Goal: Information Seeking & Learning: Compare options

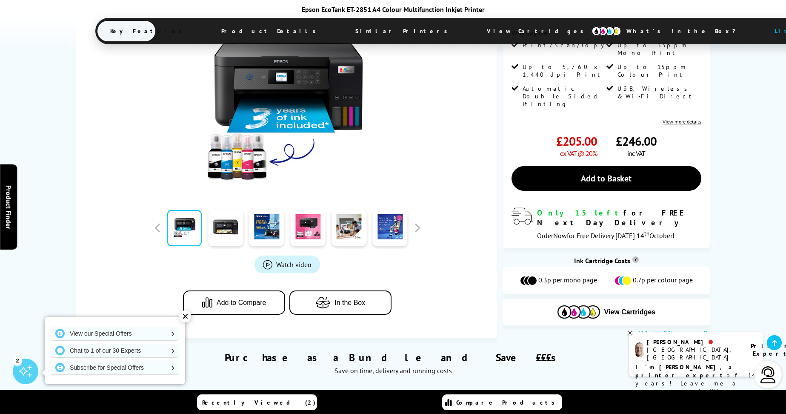
scroll to position [298, 0]
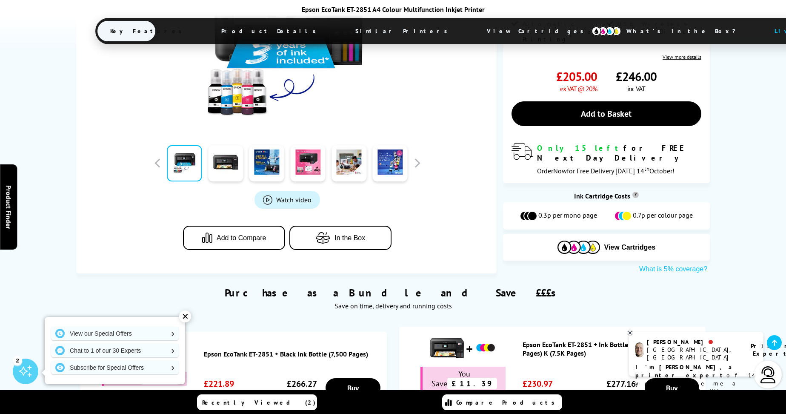
click at [236, 226] on button "Add to Compare" at bounding box center [234, 238] width 102 height 24
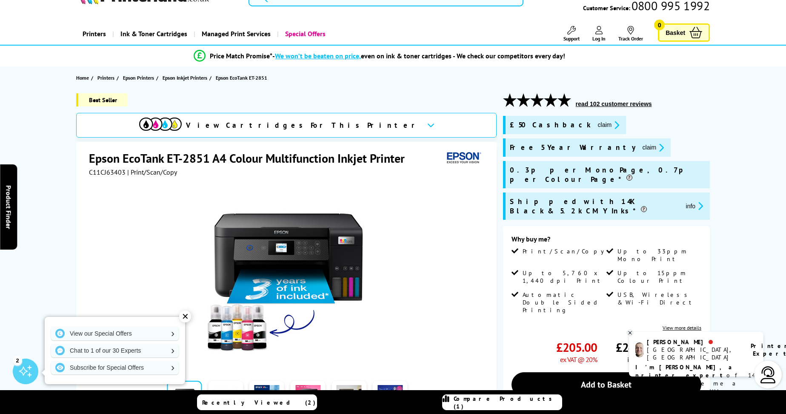
scroll to position [0, 0]
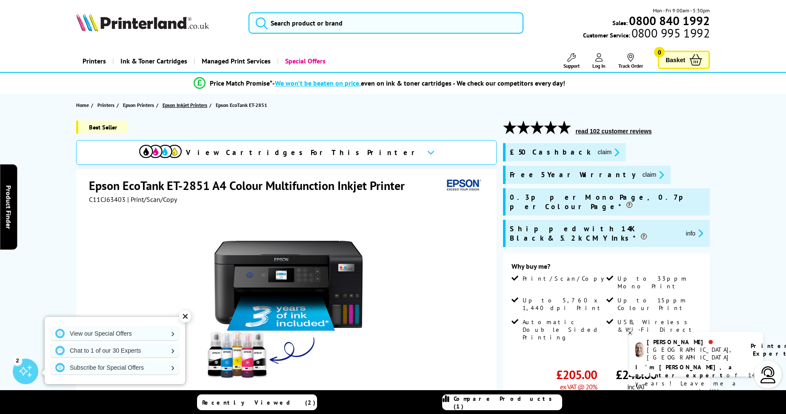
click at [198, 101] on span "Epson Inkjet Printers" at bounding box center [185, 104] width 45 height 9
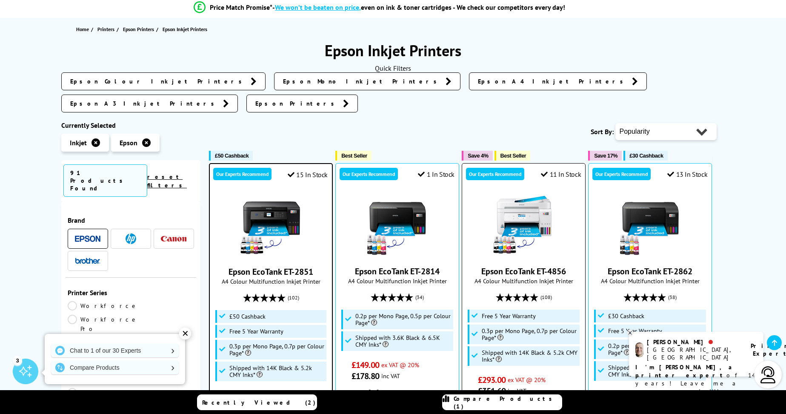
scroll to position [43, 0]
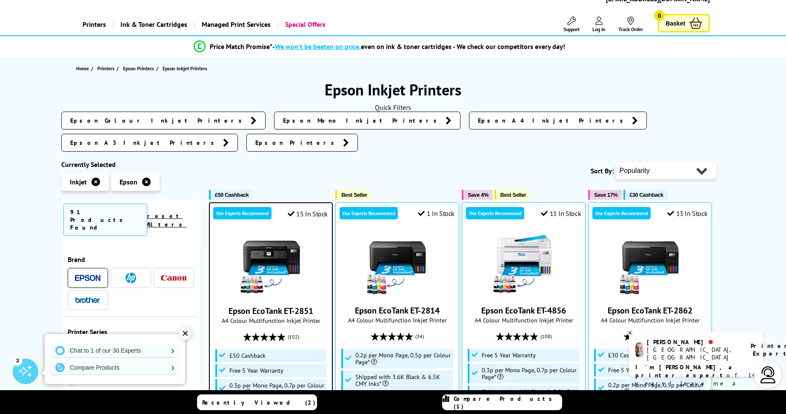
click at [705, 162] on select "Popularity Rating Price - Low to High Price - High to Low Running Costs - Low t…" at bounding box center [666, 170] width 101 height 17
select select "Price Ascending"
click at [616, 162] on select "Popularity Rating Price - Low to High Price - High to Low Running Costs - Low t…" at bounding box center [666, 170] width 101 height 17
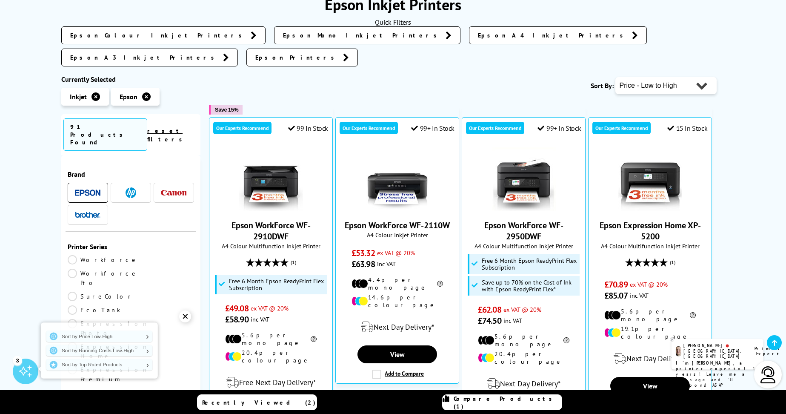
click at [131, 305] on link "EcoTank" at bounding box center [99, 309] width 63 height 9
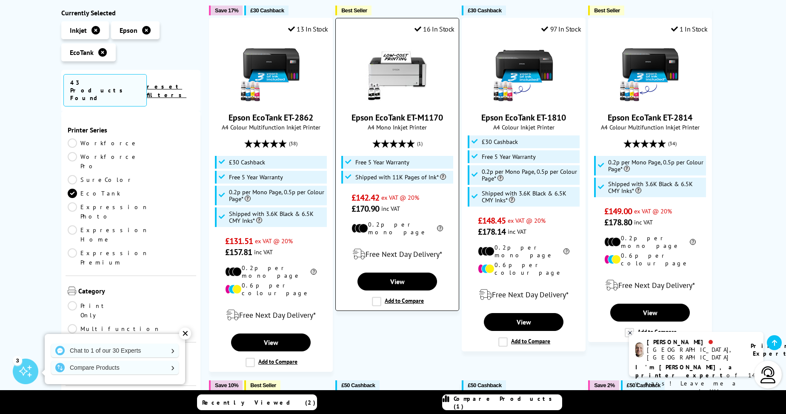
scroll to position [170, 0]
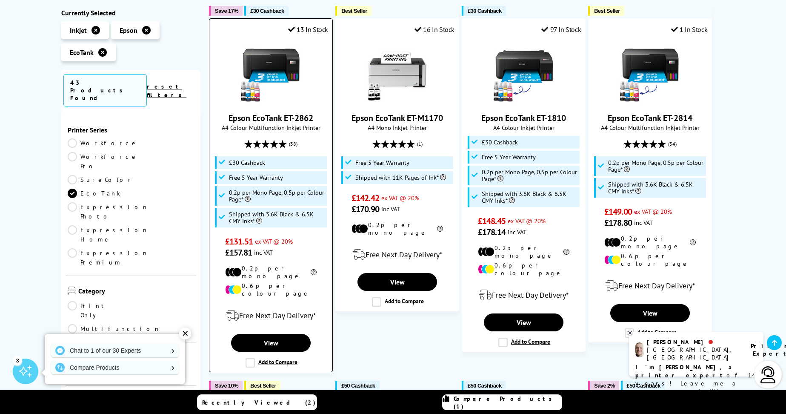
click at [250, 358] on label "Add to Compare" at bounding box center [272, 362] width 52 height 9
click at [0, 0] on input "Add to Compare" at bounding box center [0, 0] width 0 height 0
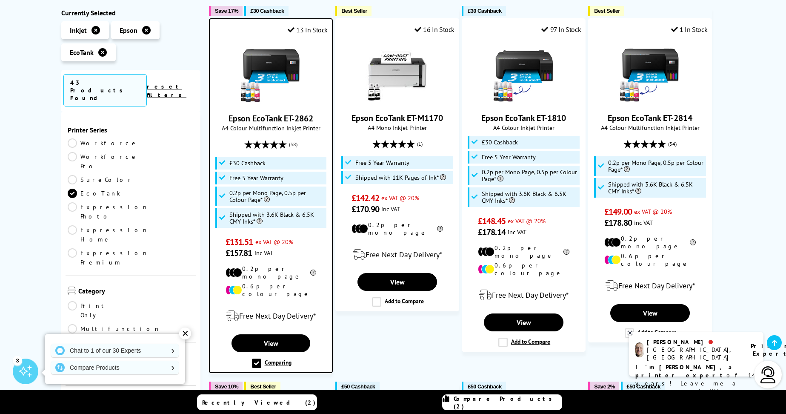
click at [135, 225] on link "Expression Home" at bounding box center [108, 234] width 81 height 19
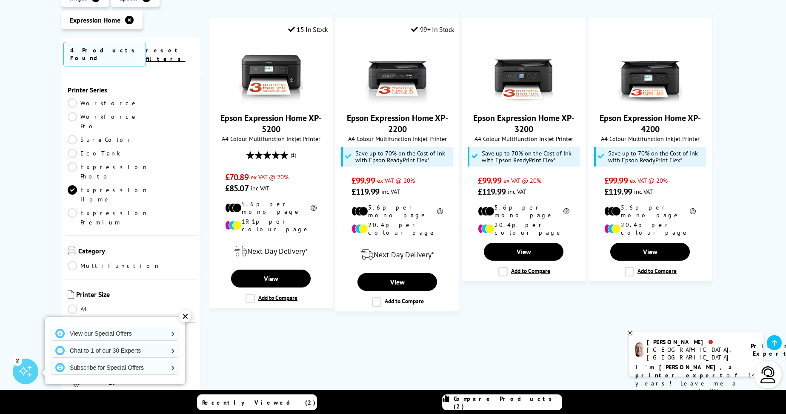
click at [73, 162] on link "Expression Photo" at bounding box center [108, 171] width 81 height 19
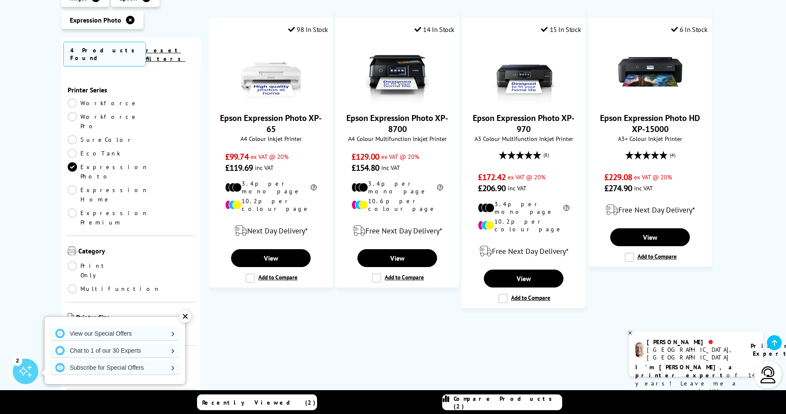
click at [140, 185] on link "Expression Home" at bounding box center [108, 194] width 81 height 19
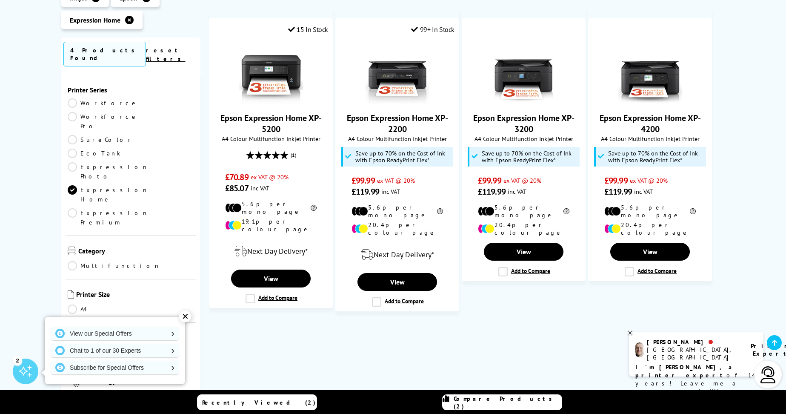
click at [89, 135] on link "SureColor" at bounding box center [101, 139] width 66 height 9
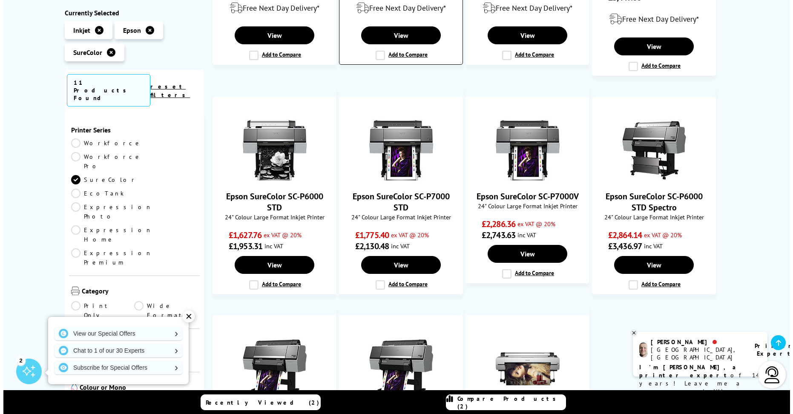
scroll to position [170, 0]
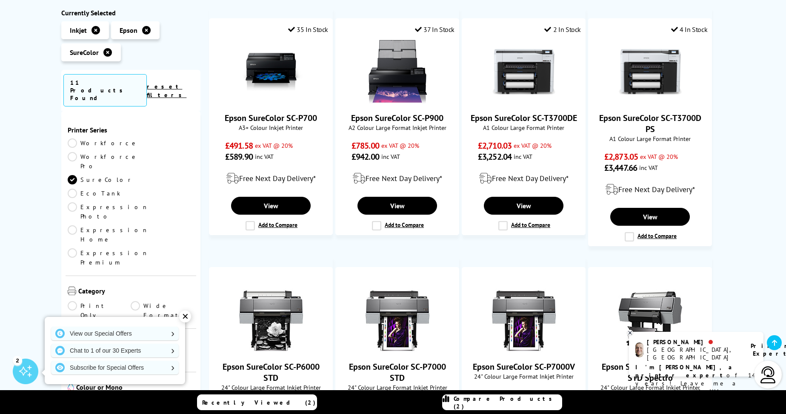
click at [84, 248] on link "Expression Premium" at bounding box center [108, 257] width 81 height 19
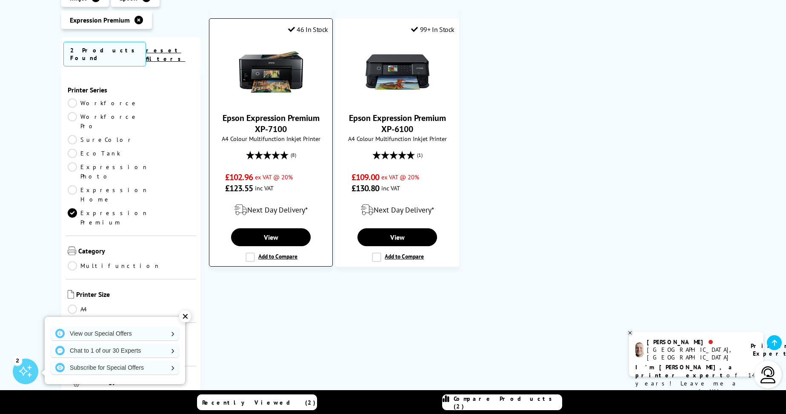
click at [249, 254] on label "Add to Compare" at bounding box center [272, 256] width 52 height 9
click at [0, 0] on input "Add to Compare" at bounding box center [0, 0] width 0 height 0
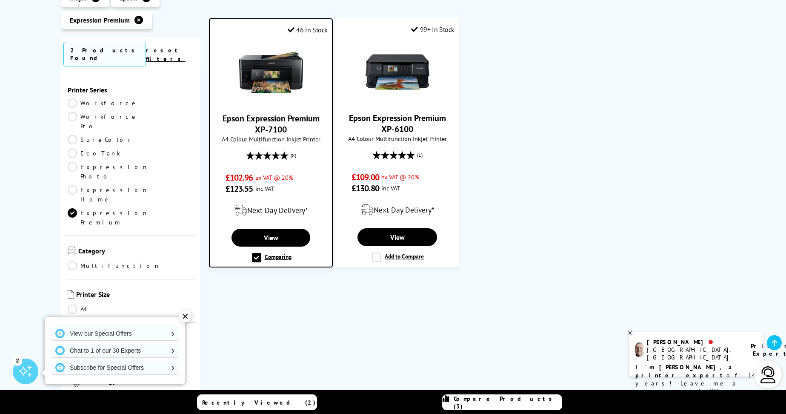
click at [509, 404] on span "Compare Products (3)" at bounding box center [508, 402] width 108 height 15
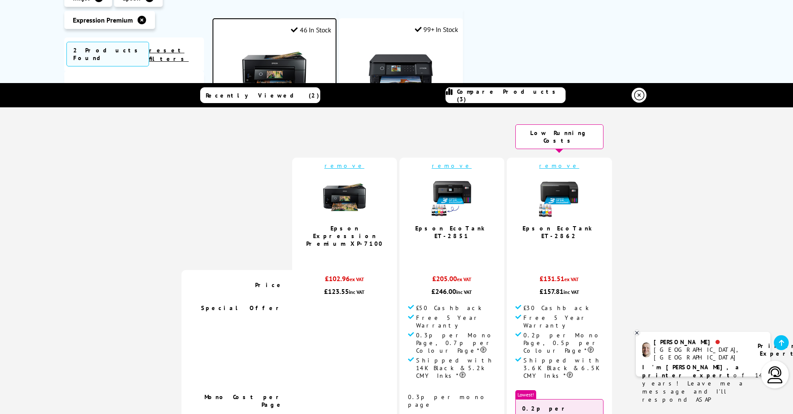
click at [449, 224] on link "Epson EcoTank ET-2851" at bounding box center [451, 231] width 73 height 15
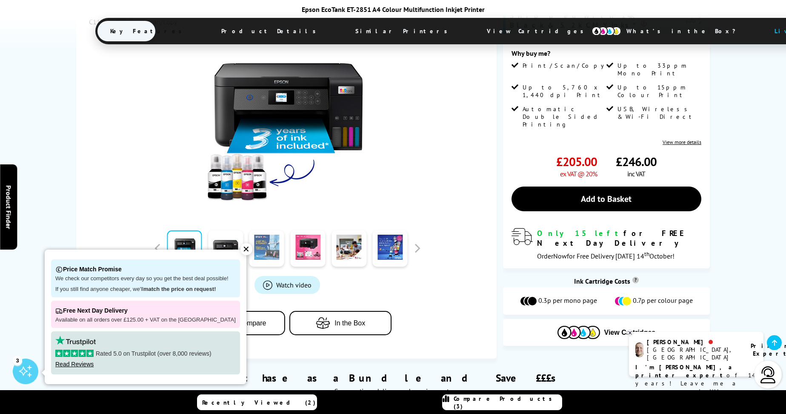
click at [264, 230] on link at bounding box center [266, 248] width 35 height 36
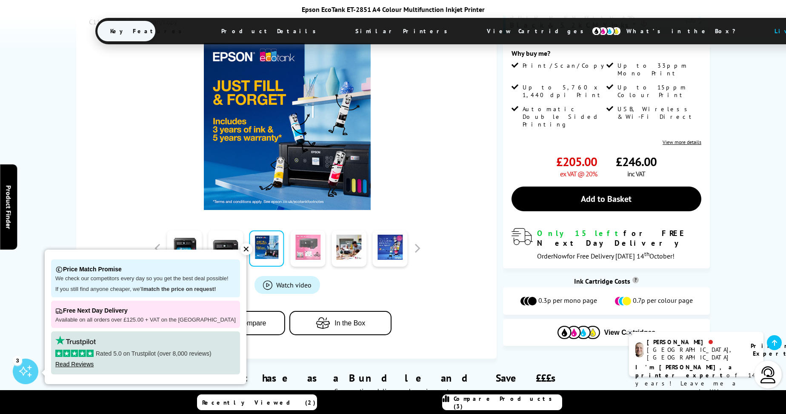
click at [307, 230] on link at bounding box center [308, 248] width 35 height 36
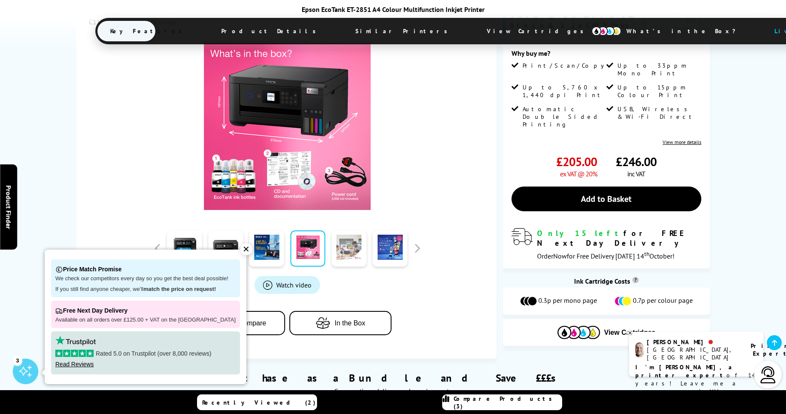
click at [356, 230] on link at bounding box center [349, 248] width 35 height 36
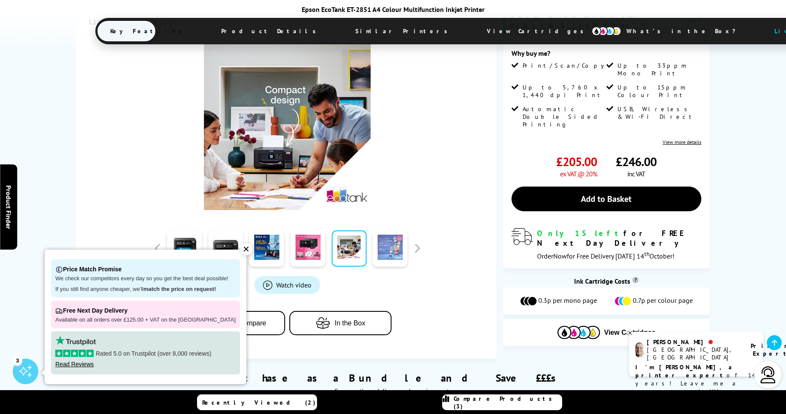
click at [392, 230] on link at bounding box center [390, 248] width 35 height 36
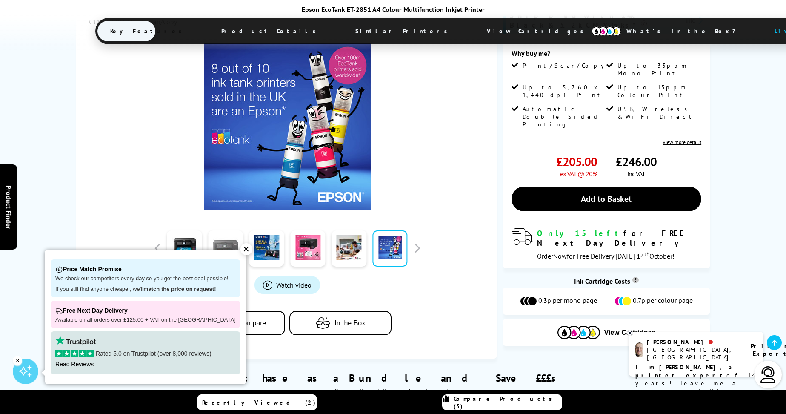
click at [214, 230] on link at bounding box center [225, 248] width 35 height 36
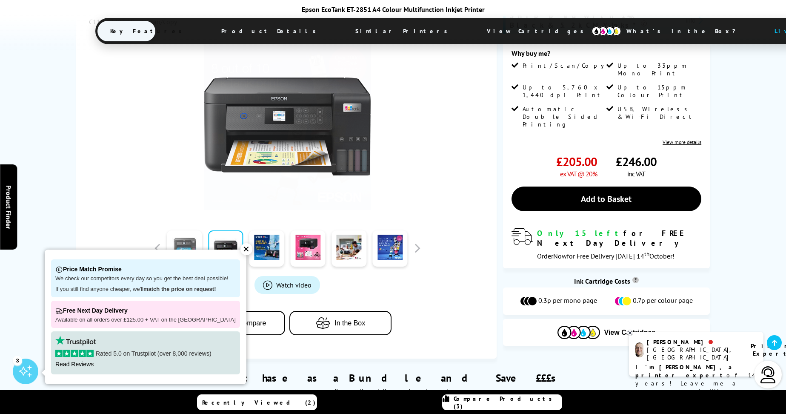
click at [177, 230] on link at bounding box center [184, 248] width 35 height 36
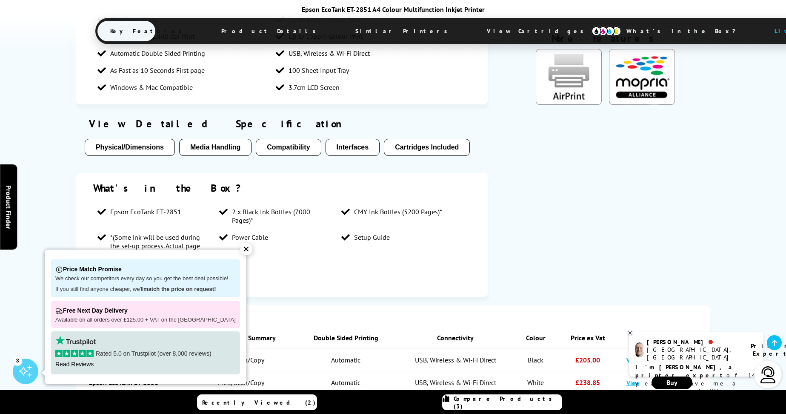
scroll to position [809, 0]
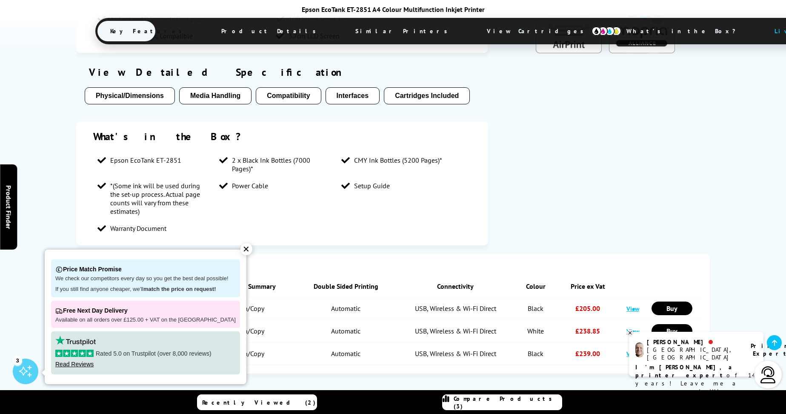
click at [240, 247] on div "✕" at bounding box center [246, 249] width 12 height 12
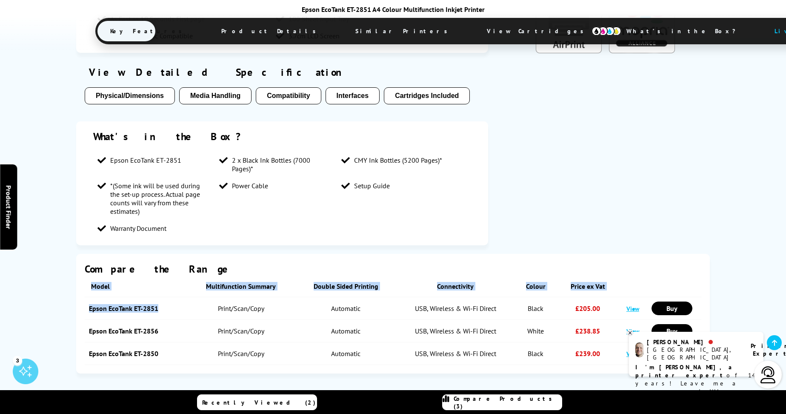
drag, startPoint x: 163, startPoint y: 256, endPoint x: 82, endPoint y: 263, distance: 81.6
click at [82, 263] on div "Compare the Range Model Multifunction Summary Double Sided Printing Connectivit…" at bounding box center [393, 314] width 634 height 120
drag, startPoint x: 82, startPoint y: 263, endPoint x: 185, endPoint y: 261, distance: 102.6
click at [185, 297] on td "Epson EcoTank ET-2851" at bounding box center [136, 308] width 102 height 23
drag, startPoint x: 137, startPoint y: 259, endPoint x: 89, endPoint y: 263, distance: 47.9
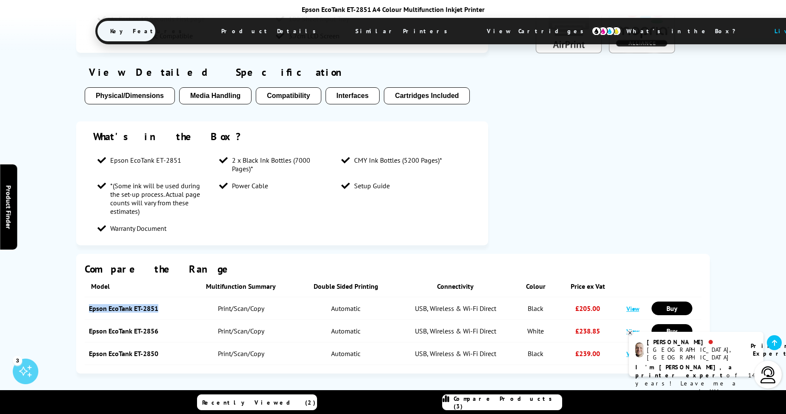
click at [89, 297] on td "Epson EcoTank ET-2851" at bounding box center [136, 308] width 102 height 23
drag, startPoint x: 89, startPoint y: 263, endPoint x: 106, endPoint y: 255, distance: 18.7
copy link "Epson EcoTank ET-2851"
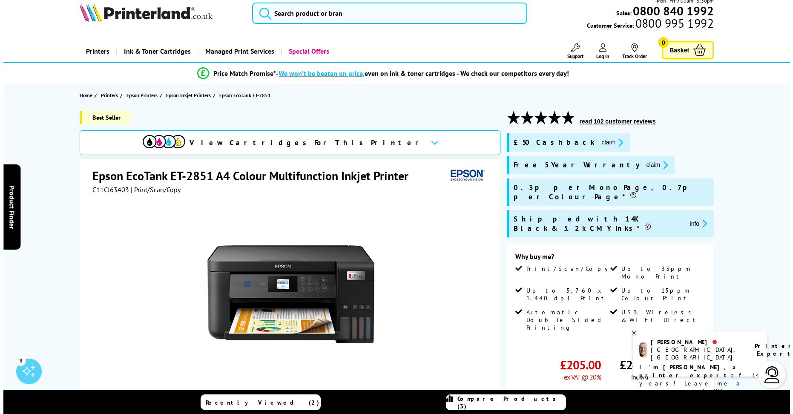
scroll to position [0, 0]
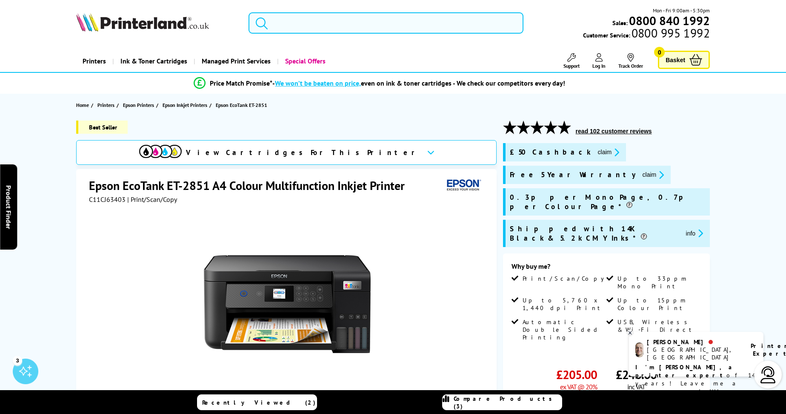
click at [349, 21] on input "search" at bounding box center [386, 22] width 275 height 21
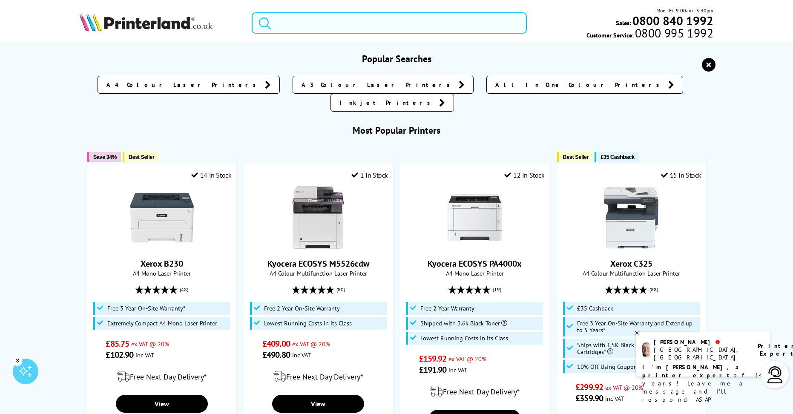
paste input "Canon PIXMA G3270"
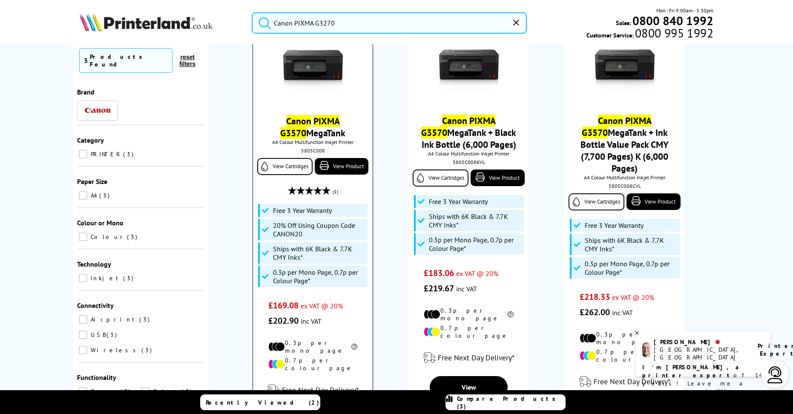
scroll to position [121, 0]
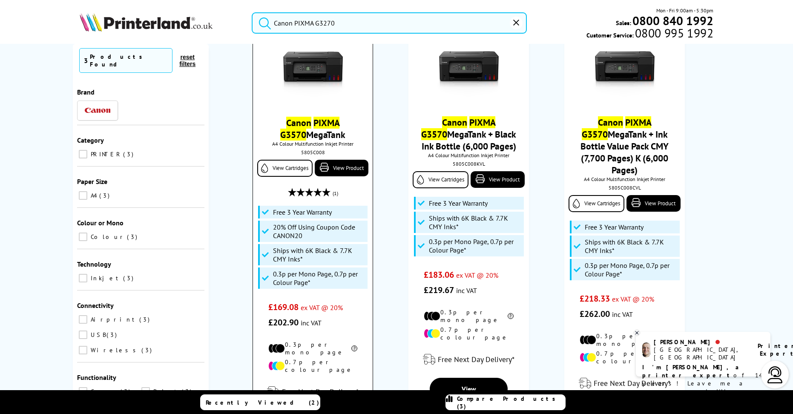
type input "Canon PIXMA G3270"
click at [313, 122] on mark "PIXMA" at bounding box center [326, 123] width 26 height 12
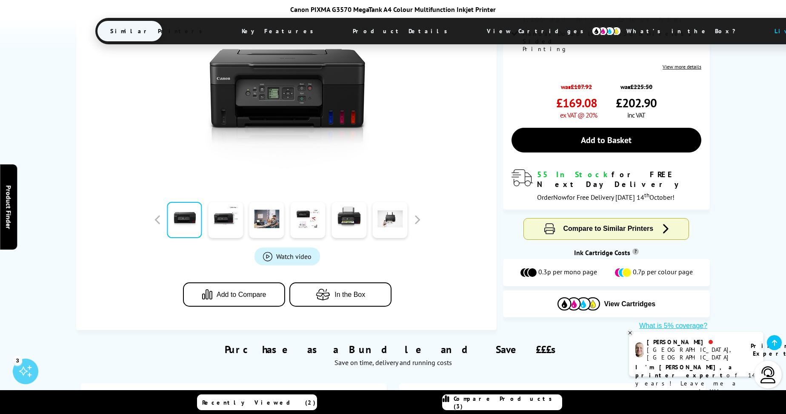
scroll to position [298, 0]
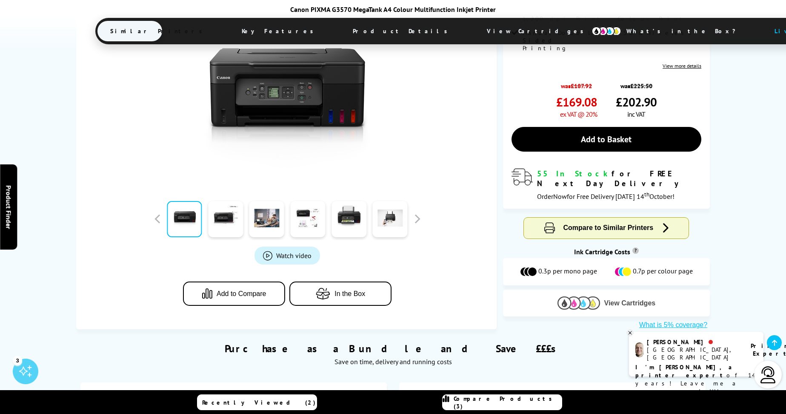
click at [617, 299] on span "View Cartridges" at bounding box center [630, 303] width 52 height 8
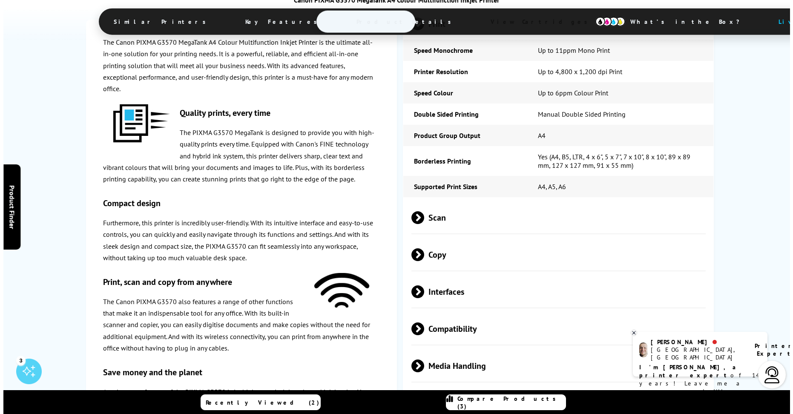
scroll to position [0, 0]
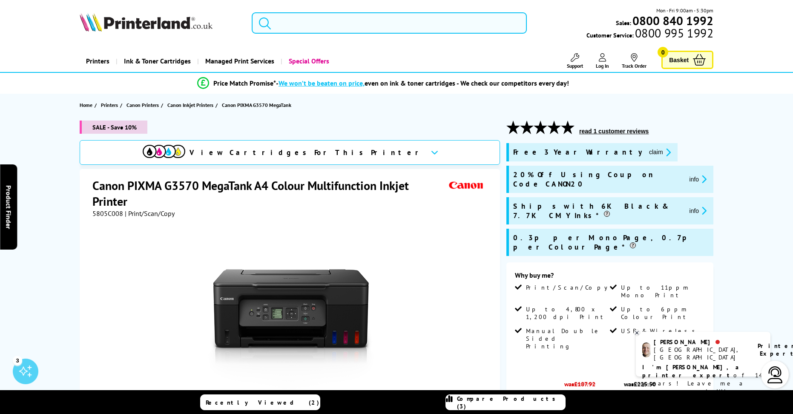
click at [304, 28] on input "search" at bounding box center [389, 22] width 275 height 21
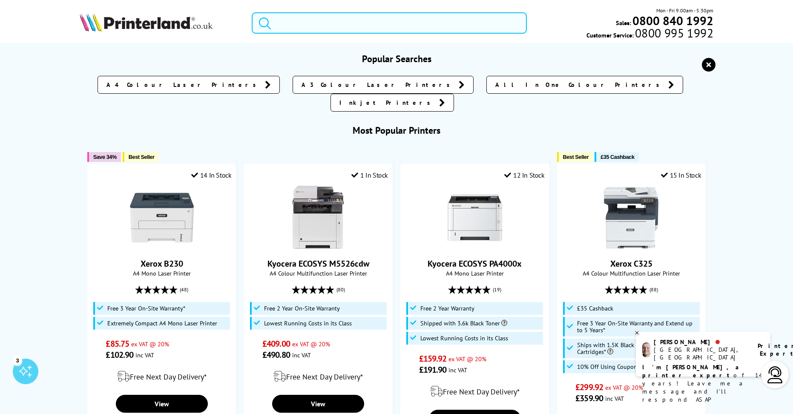
paste input "Brother MFC-J4335DW"
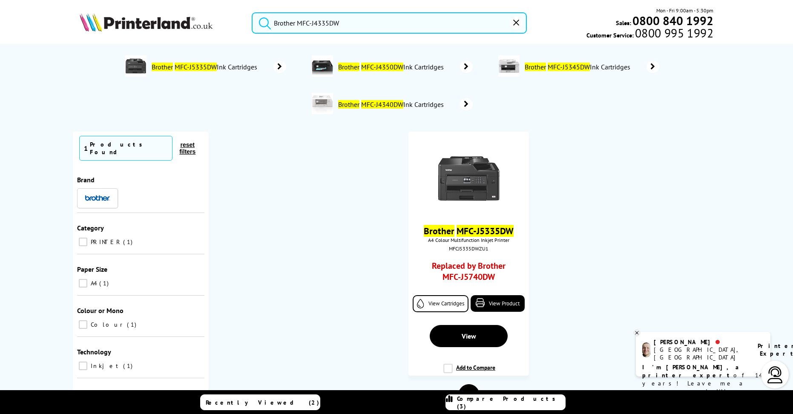
type input "Brother MFC-J4335DW"
click at [252, 12] on button "submit" at bounding box center [262, 21] width 21 height 19
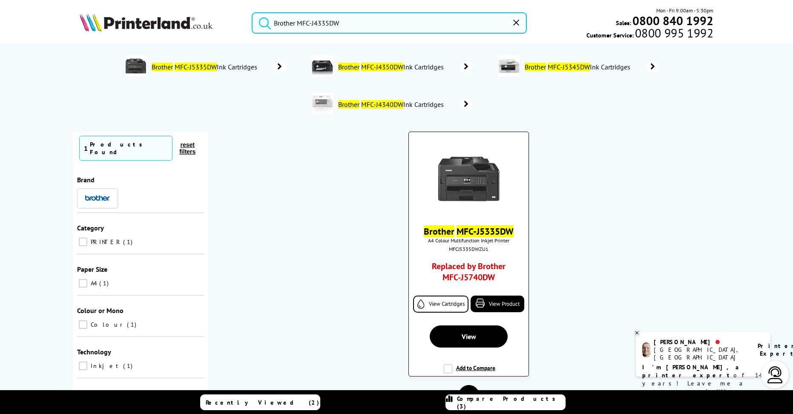
click at [464, 232] on mark "MFC-J5335DW" at bounding box center [484, 231] width 57 height 12
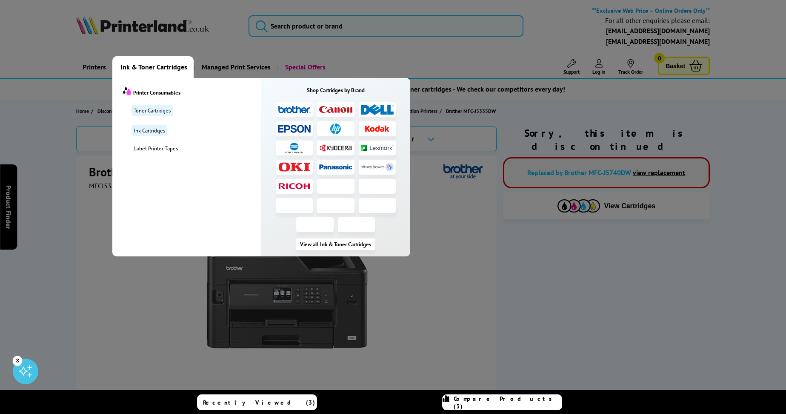
click at [174, 69] on span "Ink & Toner Cartridges" at bounding box center [153, 67] width 67 height 22
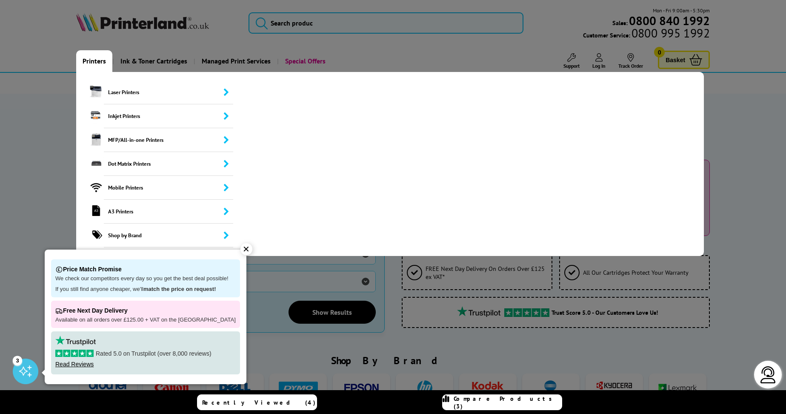
click at [95, 61] on link "Printers" at bounding box center [94, 61] width 36 height 22
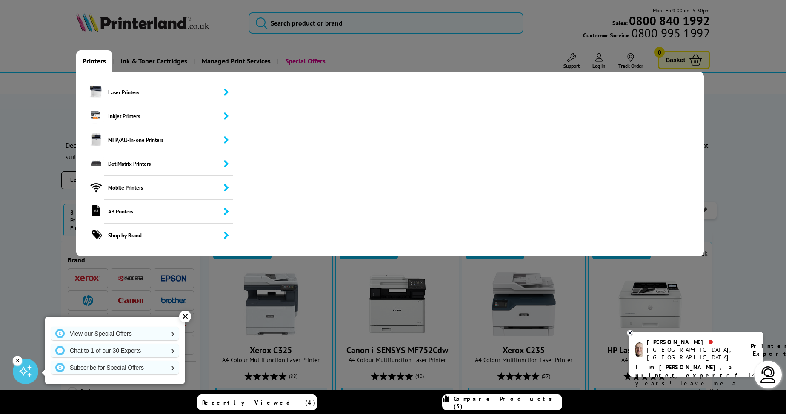
click at [98, 60] on link "Printers" at bounding box center [94, 61] width 36 height 22
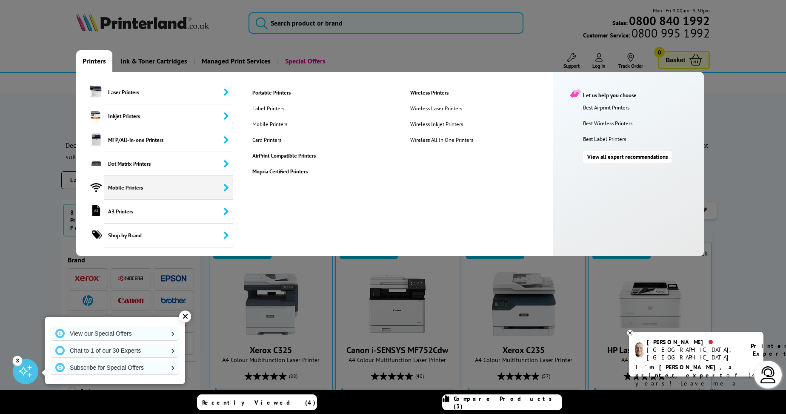
click at [168, 181] on span "Mobile Printers" at bounding box center [168, 188] width 129 height 24
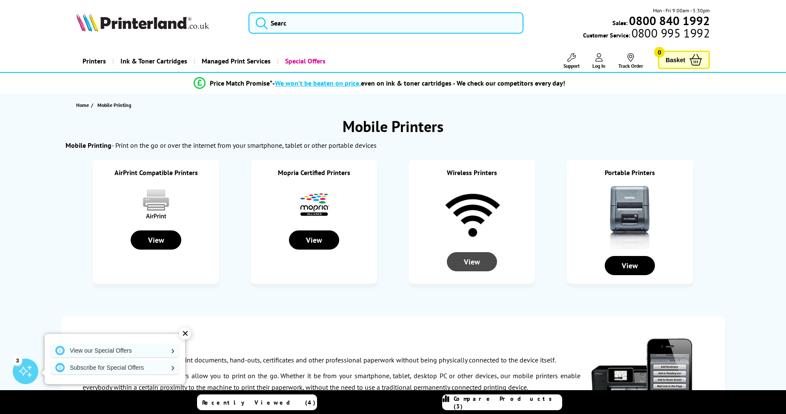
click at [470, 262] on div "View" at bounding box center [472, 261] width 50 height 19
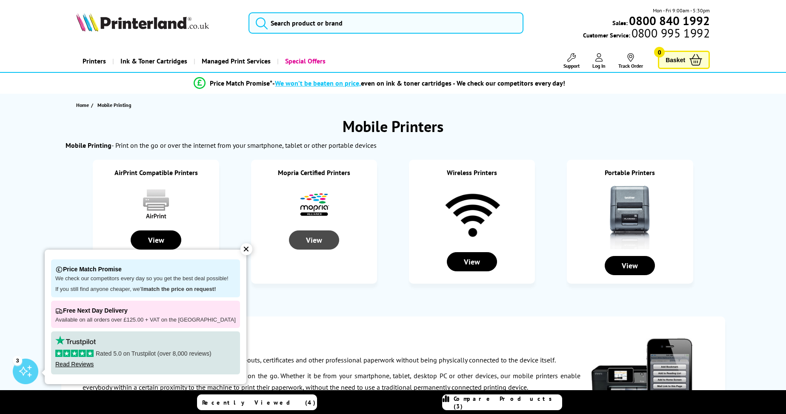
click at [322, 243] on div "View" at bounding box center [314, 239] width 50 height 19
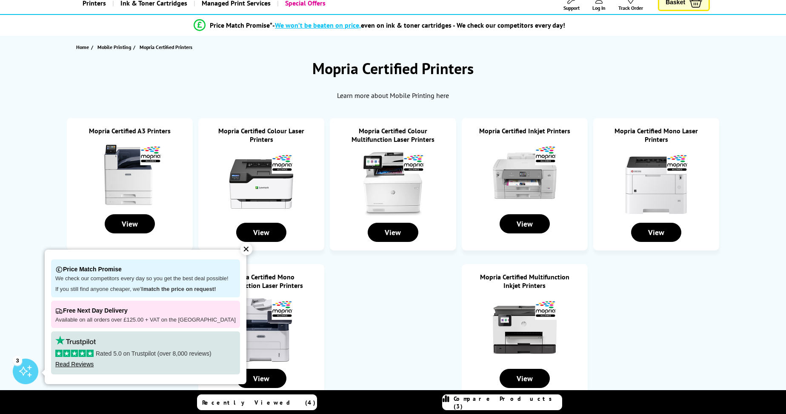
scroll to position [43, 0]
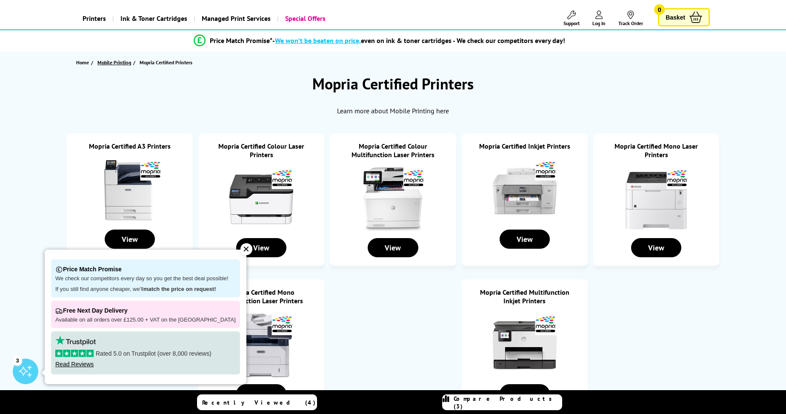
click at [117, 60] on span "Mobile Printing" at bounding box center [114, 62] width 34 height 9
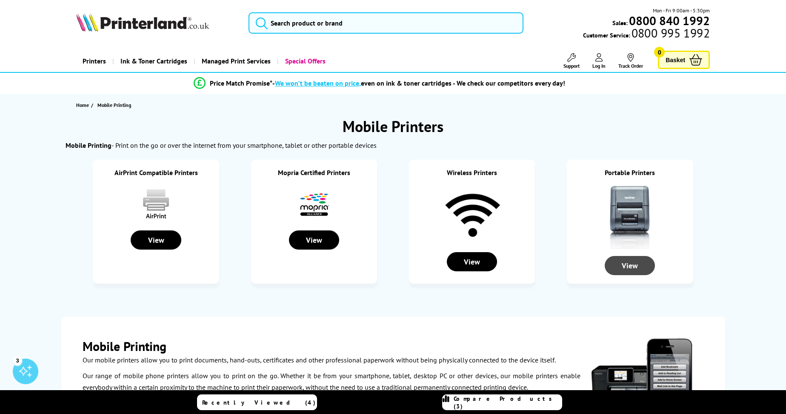
click at [626, 269] on div "View" at bounding box center [630, 265] width 50 height 19
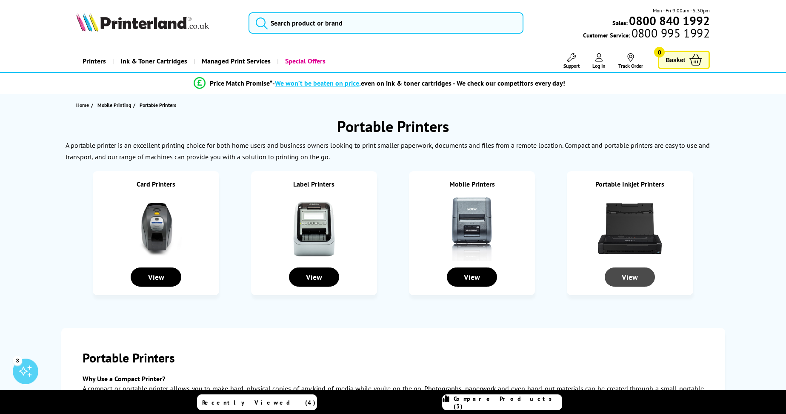
click at [633, 281] on div "View" at bounding box center [630, 276] width 50 height 19
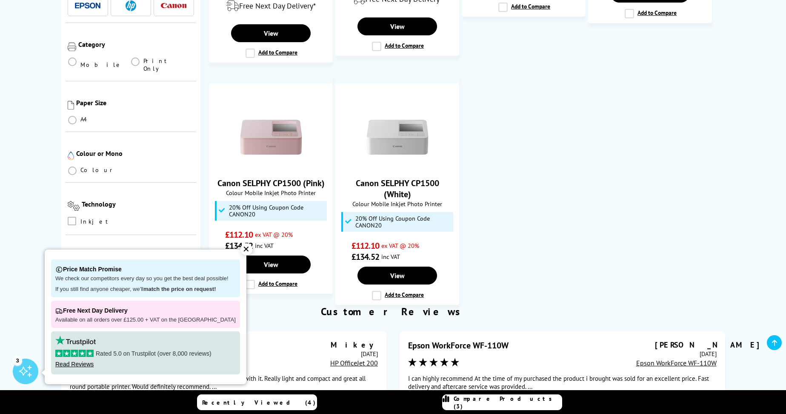
scroll to position [383, 0]
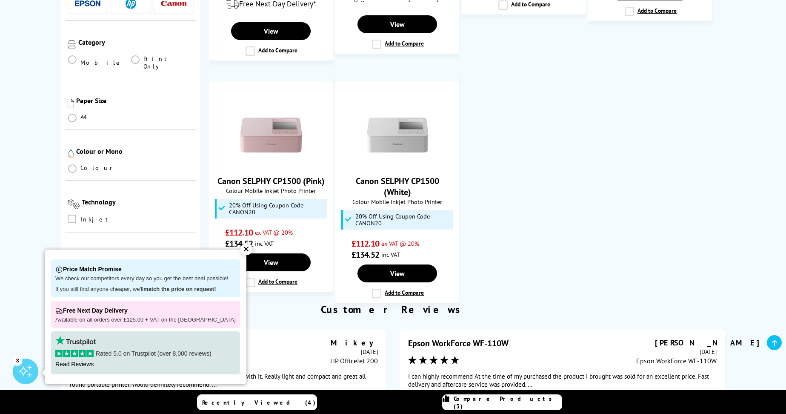
click at [240, 249] on div "✕" at bounding box center [246, 249] width 12 height 12
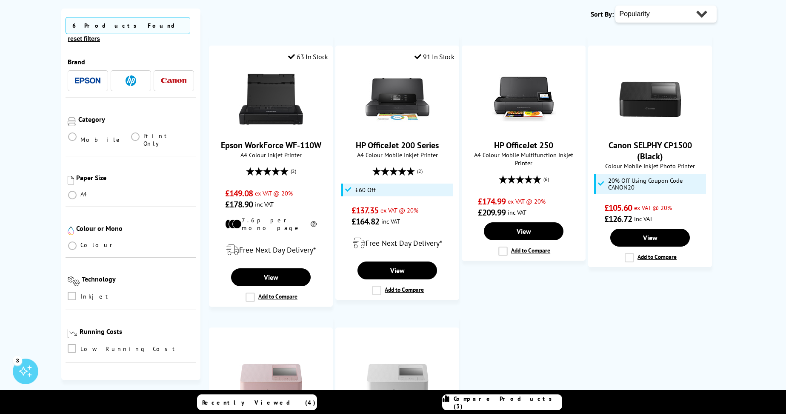
scroll to position [0, 0]
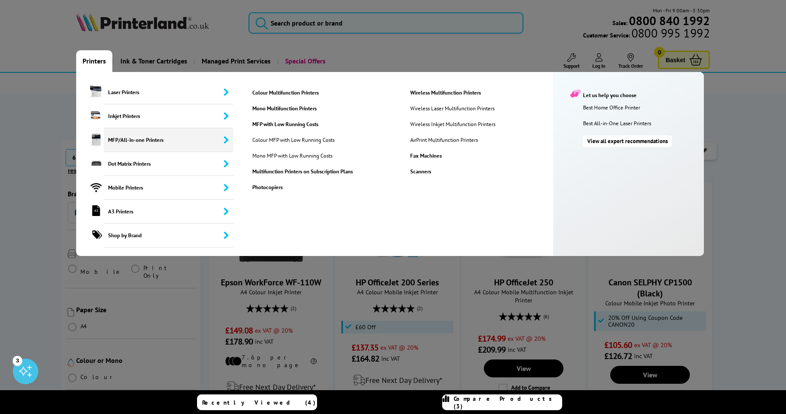
click at [137, 138] on span "MFP/All-in-one Printers" at bounding box center [168, 140] width 129 height 24
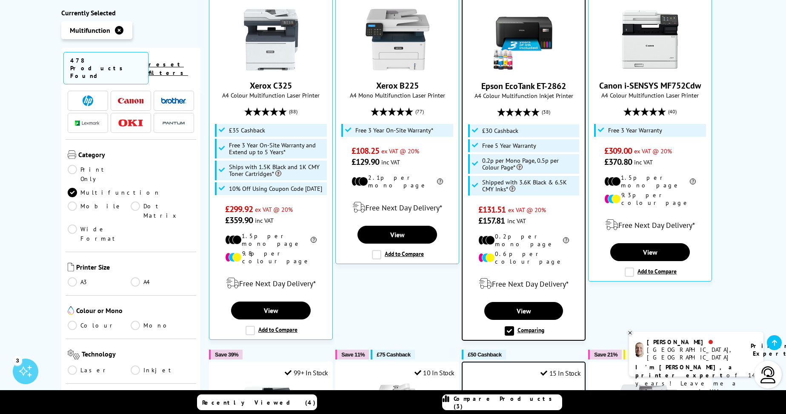
scroll to position [128, 0]
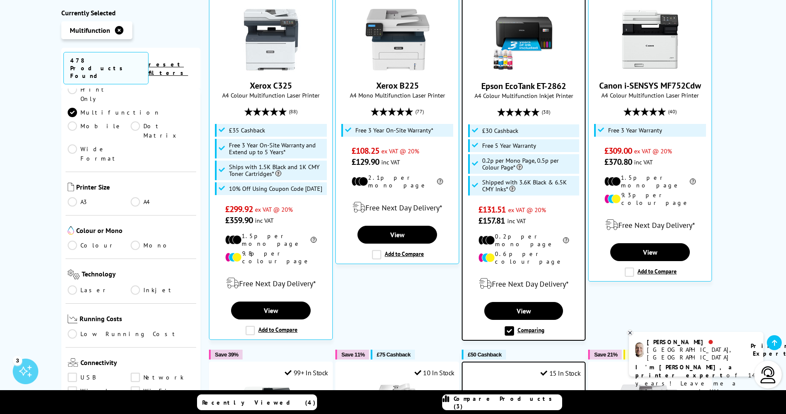
click at [134, 197] on link "A4" at bounding box center [162, 201] width 63 height 9
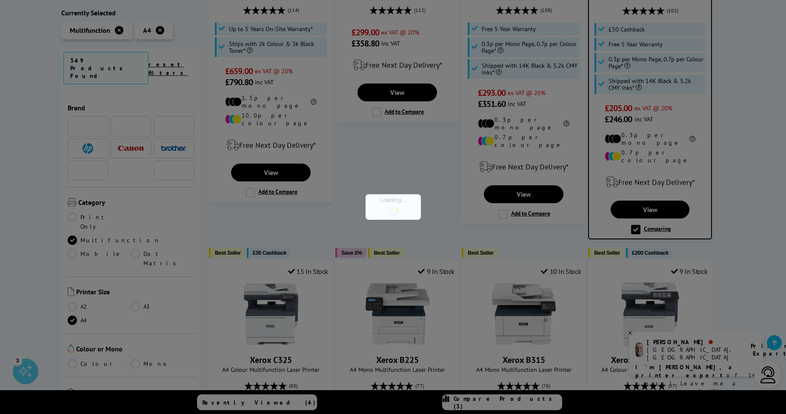
scroll to position [128, 0]
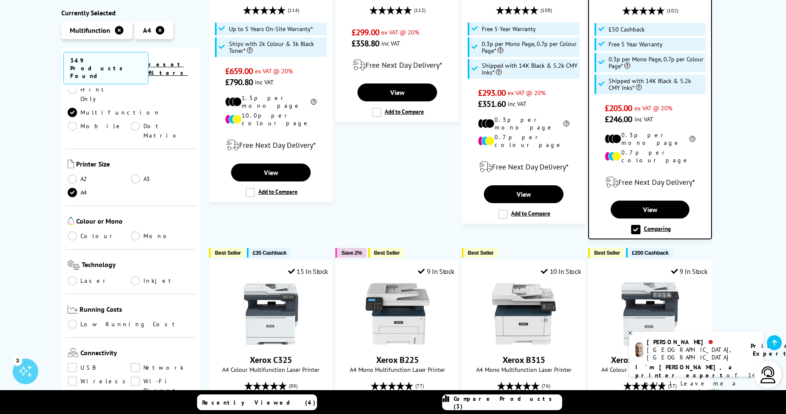
click at [72, 231] on link "Colour" at bounding box center [99, 235] width 63 height 9
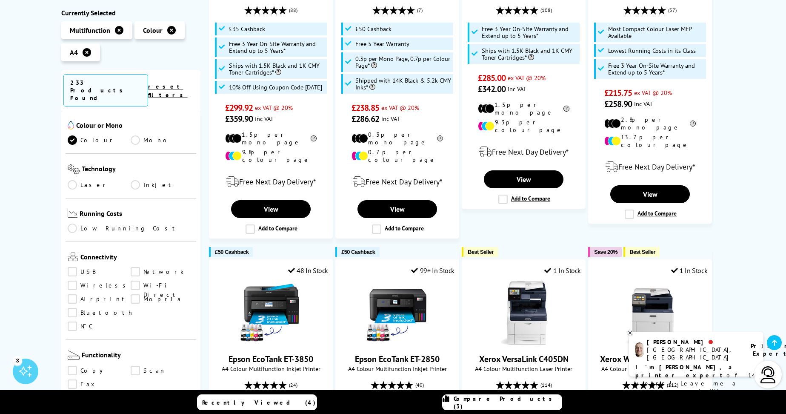
scroll to position [255, 0]
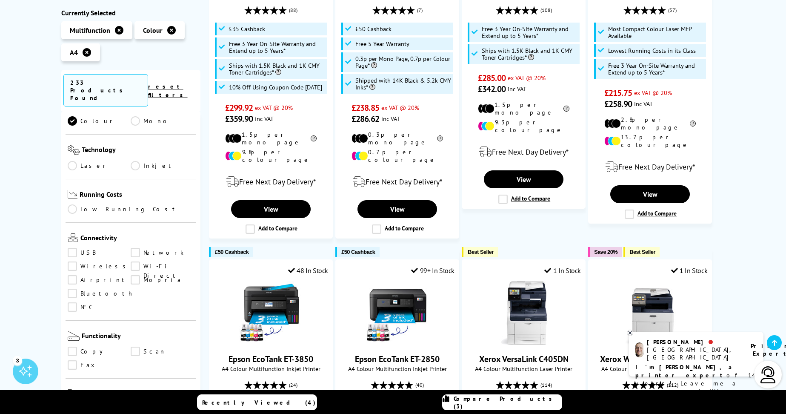
click at [135, 248] on link "Network" at bounding box center [162, 252] width 63 height 9
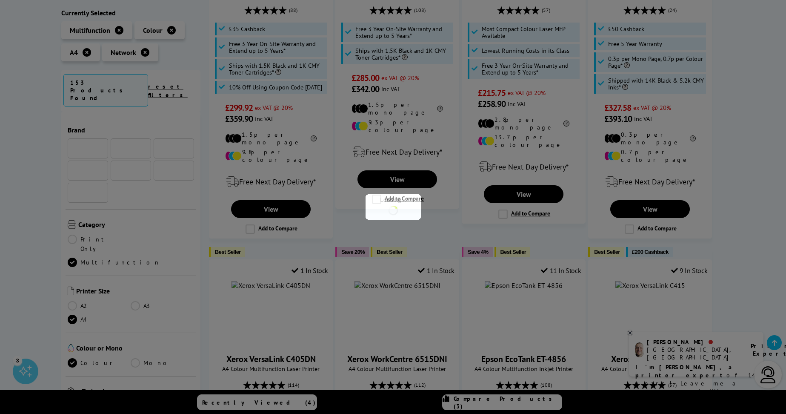
scroll to position [255, 0]
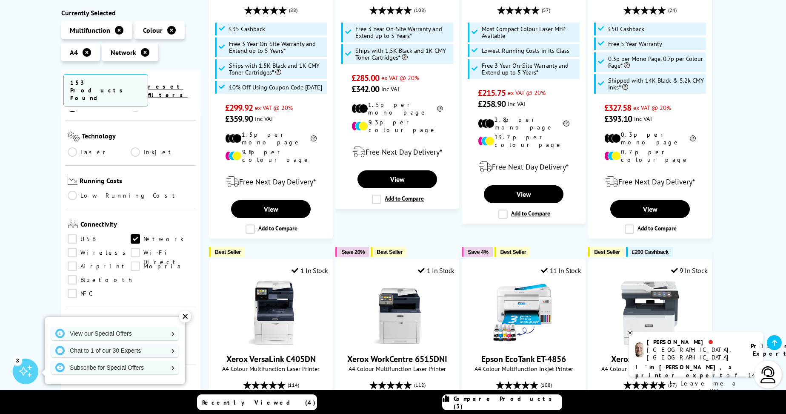
click at [72, 248] on link "Wireless" at bounding box center [99, 252] width 63 height 9
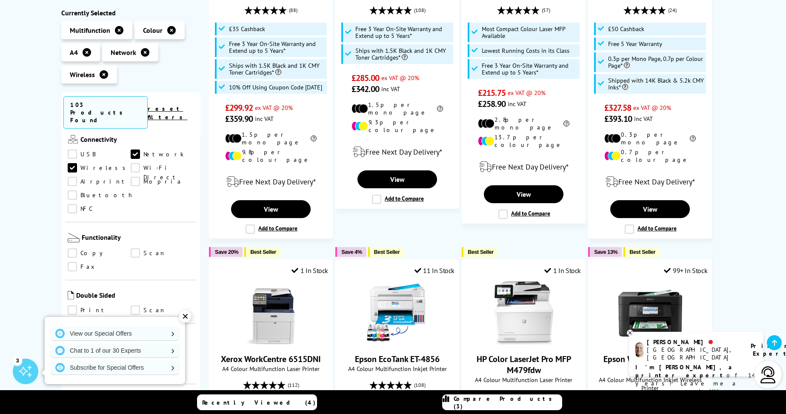
scroll to position [383, 0]
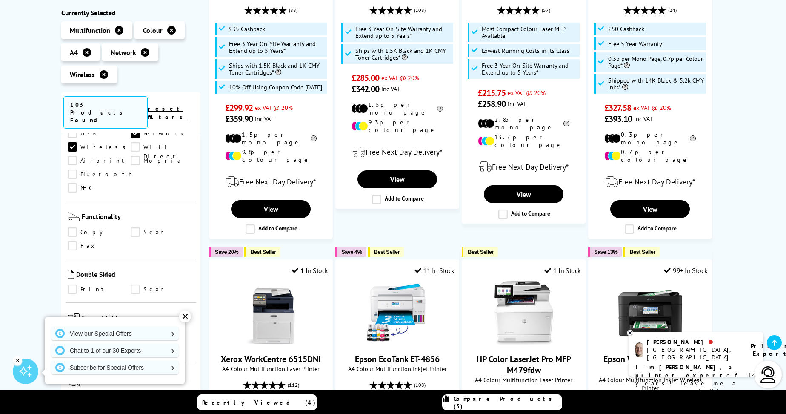
click at [72, 228] on link "Copy" at bounding box center [99, 232] width 63 height 9
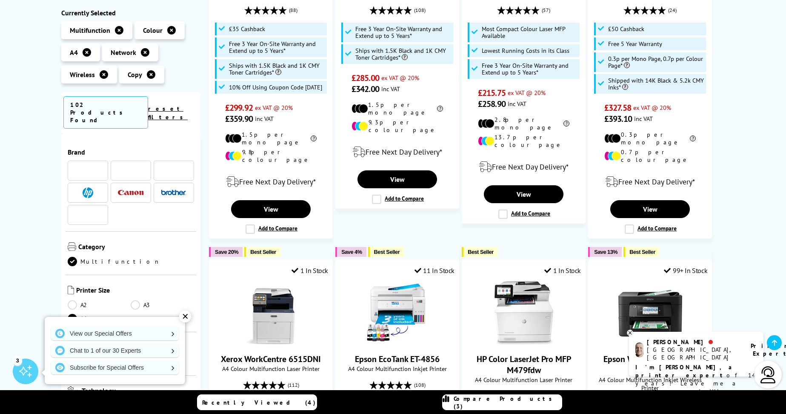
scroll to position [383, 0]
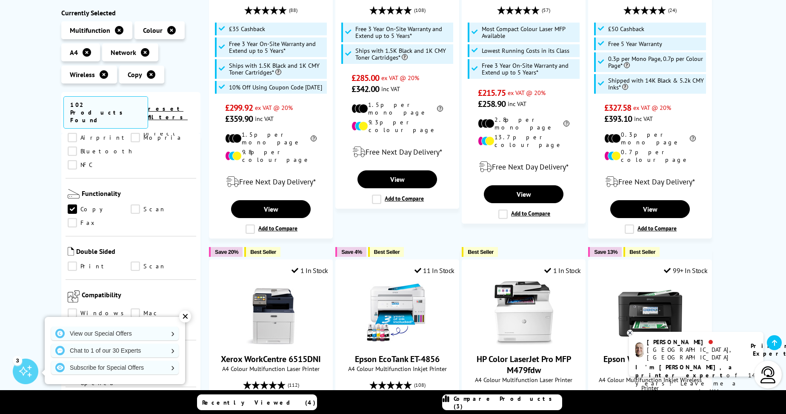
click at [135, 205] on link "Scan" at bounding box center [162, 209] width 63 height 9
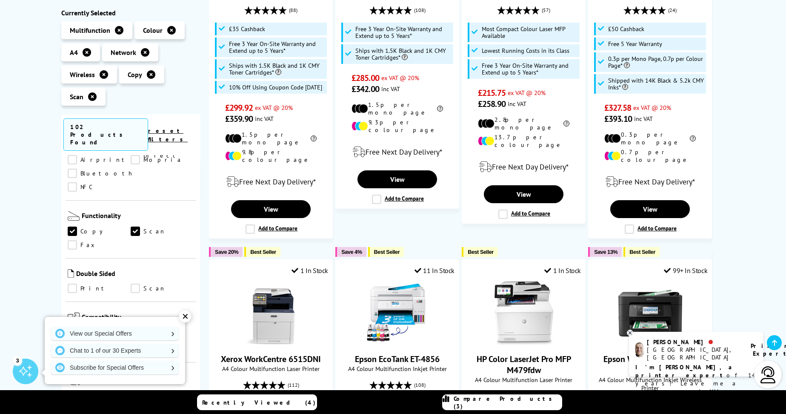
scroll to position [468, 0]
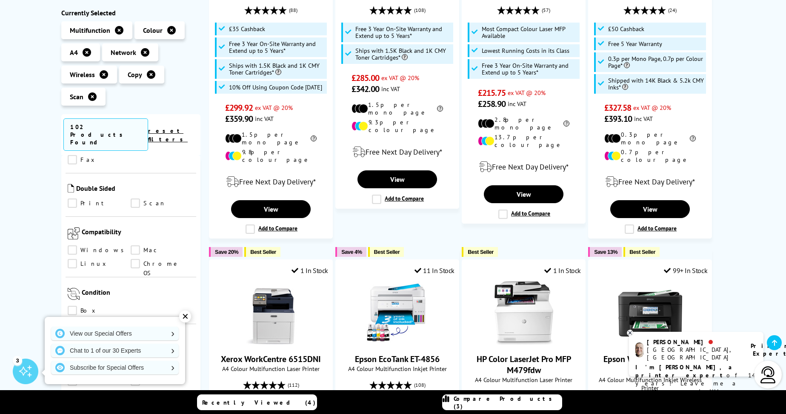
click at [72, 199] on link "Print" at bounding box center [99, 203] width 63 height 9
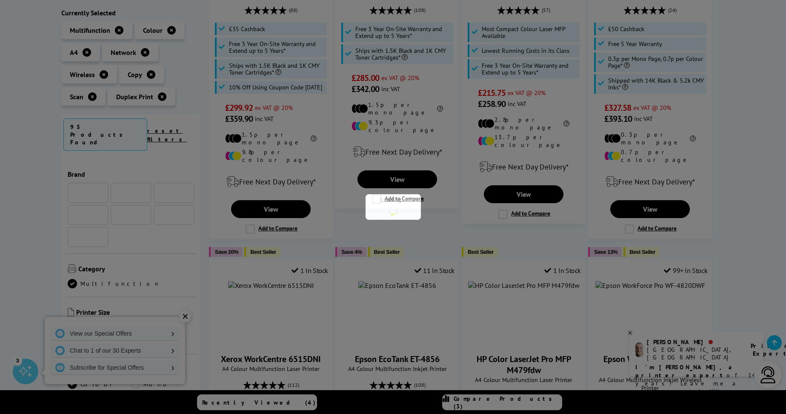
scroll to position [468, 0]
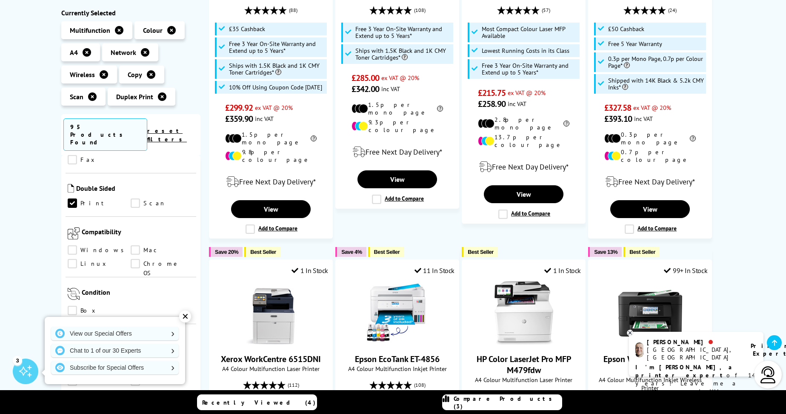
click at [135, 199] on link "Scan" at bounding box center [162, 203] width 63 height 9
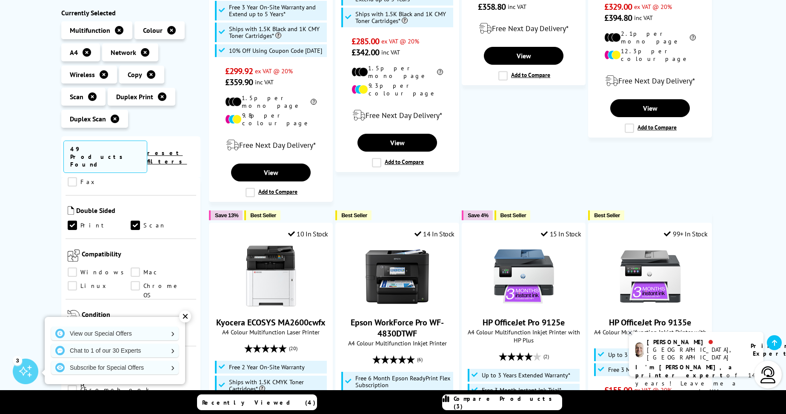
scroll to position [383, 0]
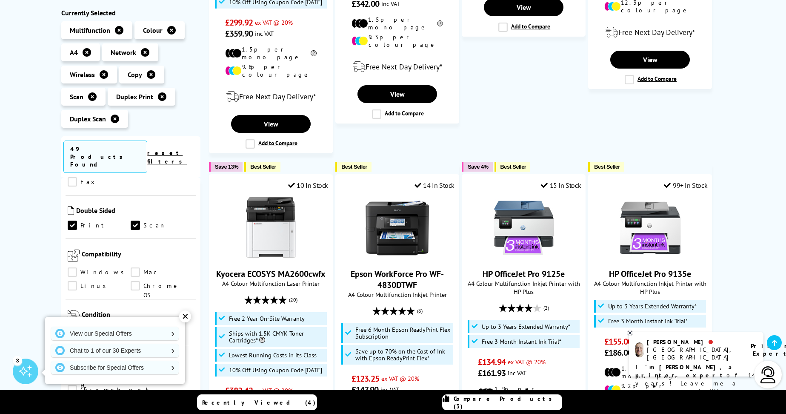
click at [72, 268] on link "Windows" at bounding box center [99, 272] width 63 height 9
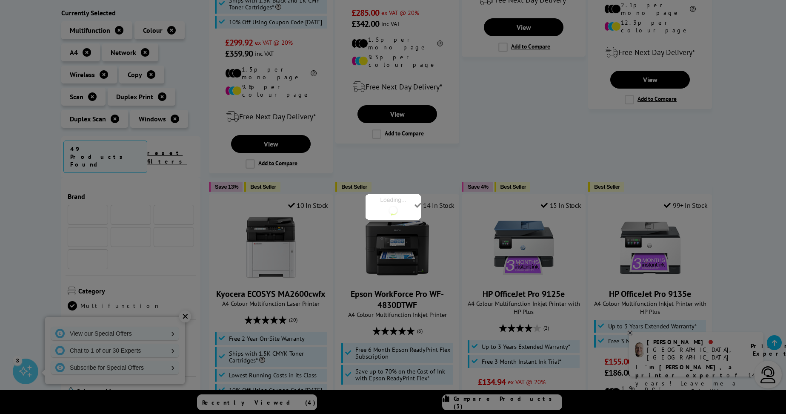
scroll to position [468, 0]
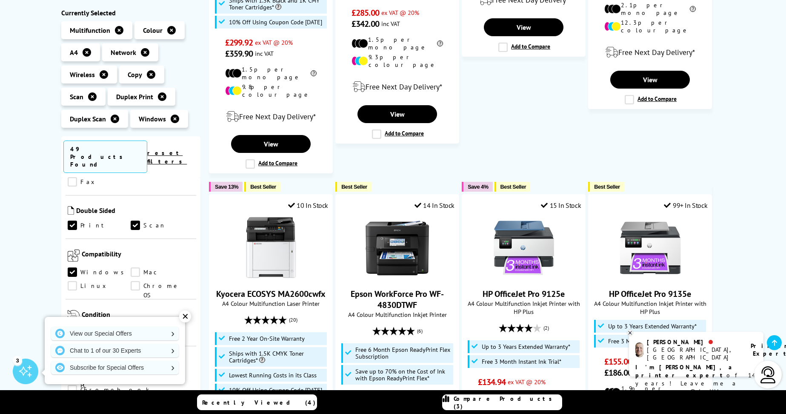
click at [137, 268] on link "Mac" at bounding box center [162, 272] width 63 height 9
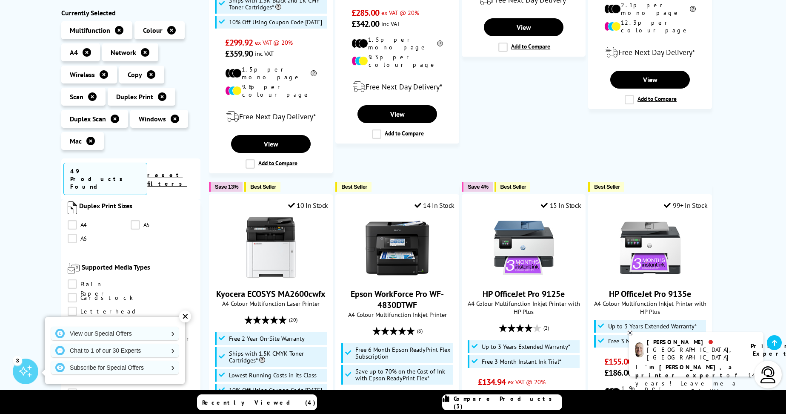
scroll to position [809, 0]
click at [135, 384] on link "Transparencies" at bounding box center [117, 388] width 99 height 9
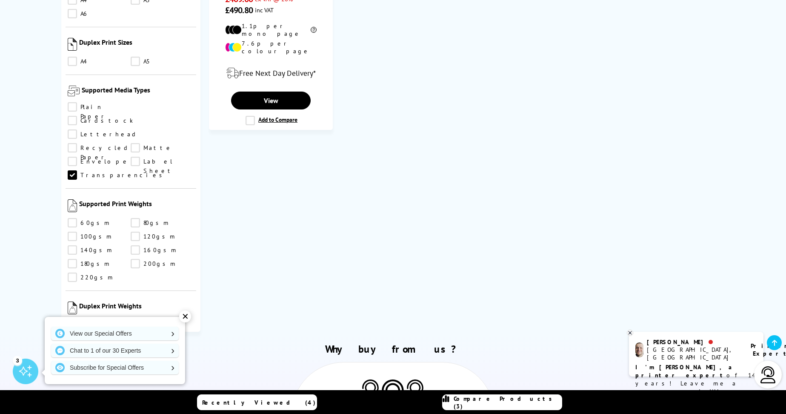
scroll to position [509, 0]
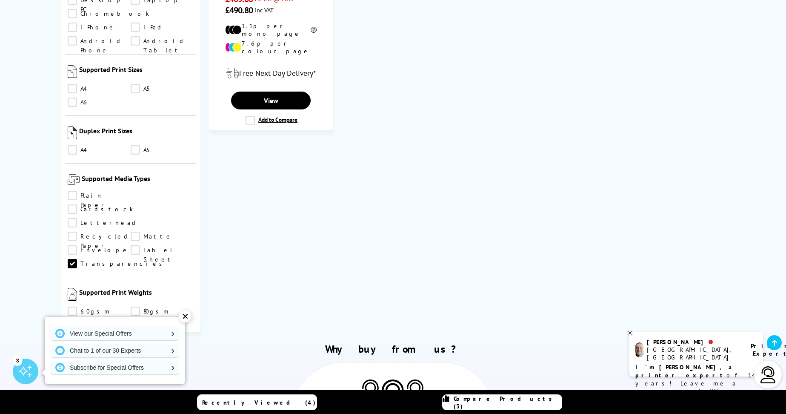
click at [70, 191] on link "Plain Paper" at bounding box center [99, 195] width 63 height 9
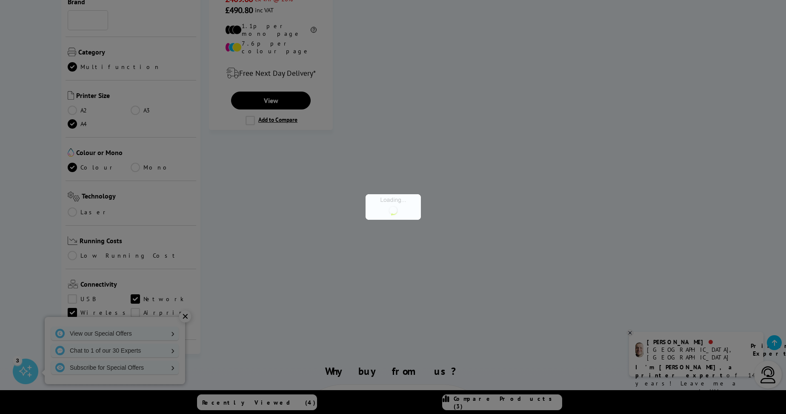
scroll to position [509, 0]
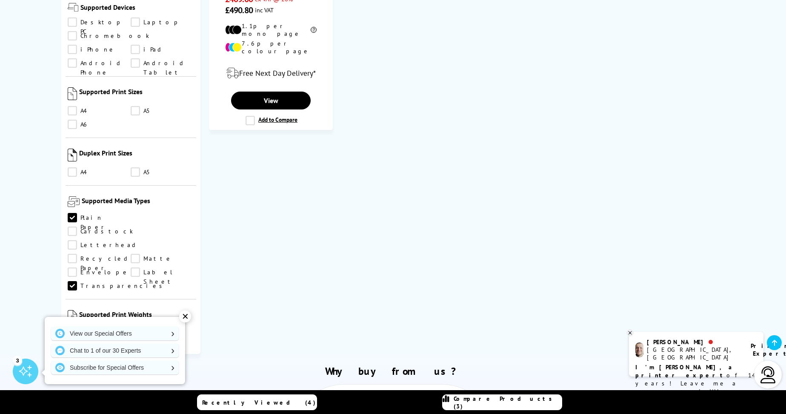
click at [131, 267] on link "Envelope" at bounding box center [99, 271] width 63 height 9
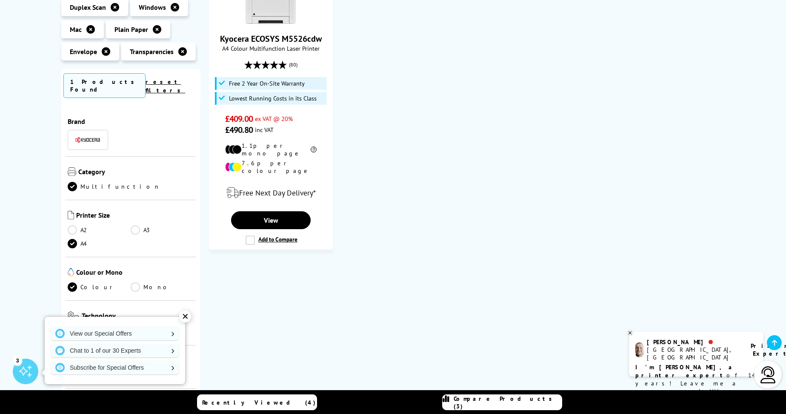
scroll to position [170, 0]
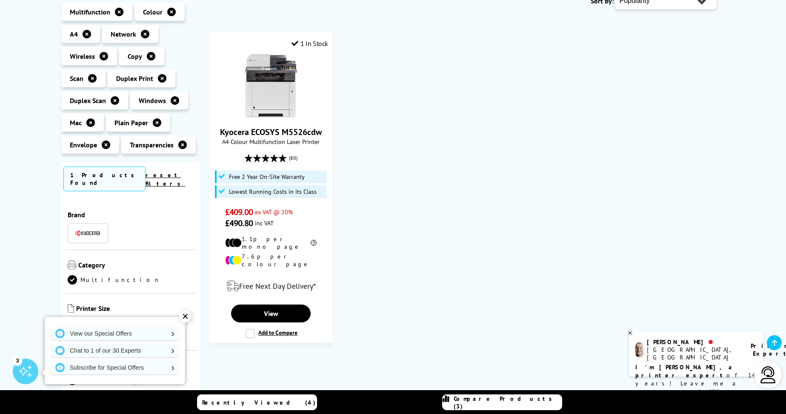
click at [184, 175] on link "reset filters" at bounding box center [166, 179] width 40 height 16
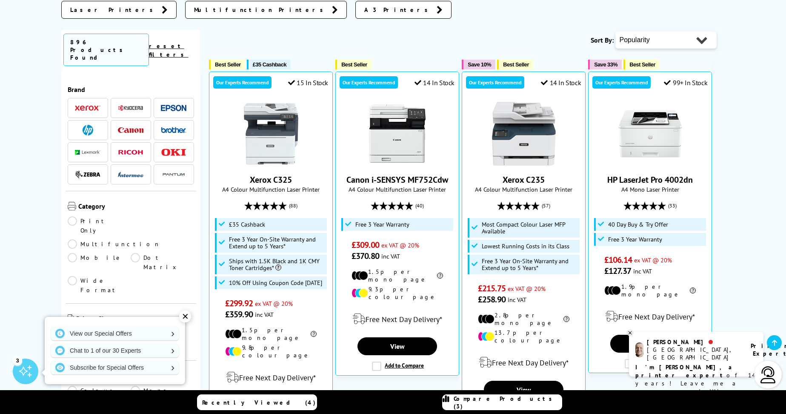
click at [139, 239] on link "Multifunction" at bounding box center [114, 243] width 93 height 9
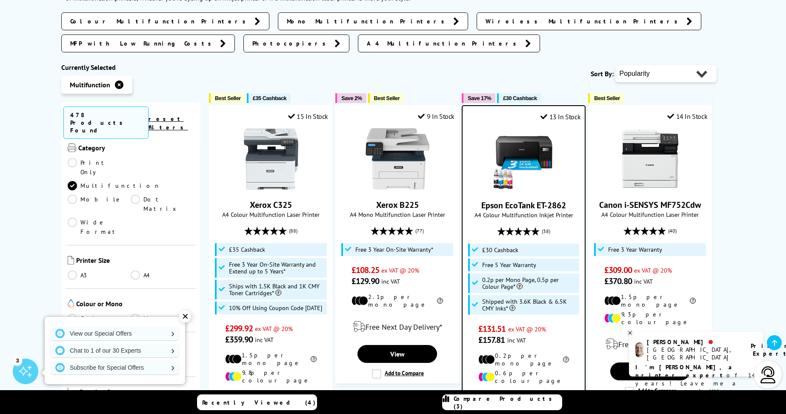
scroll to position [128, 0]
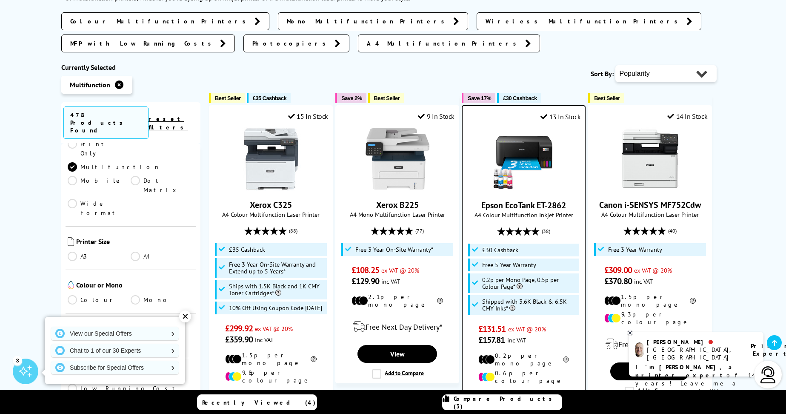
click at [137, 252] on link "A4" at bounding box center [162, 256] width 63 height 9
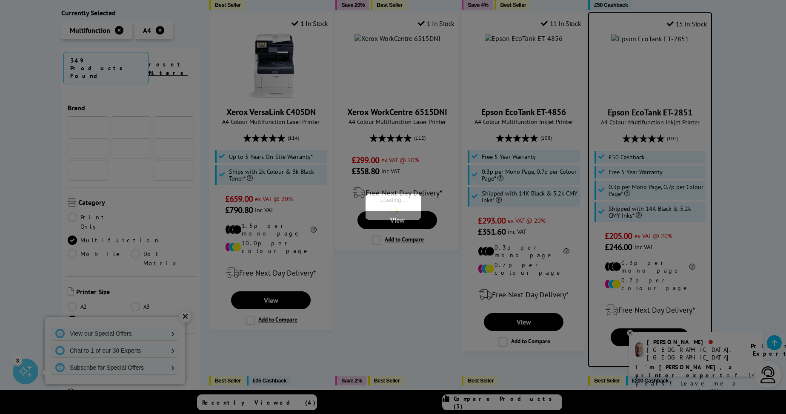
scroll to position [128, 0]
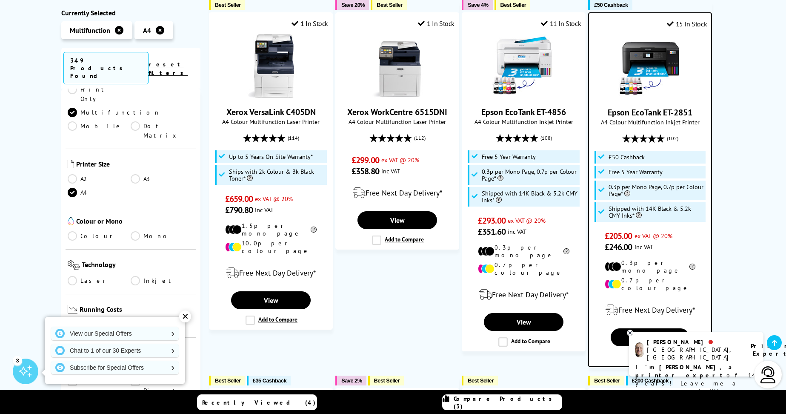
click at [83, 231] on link "Colour" at bounding box center [99, 235] width 63 height 9
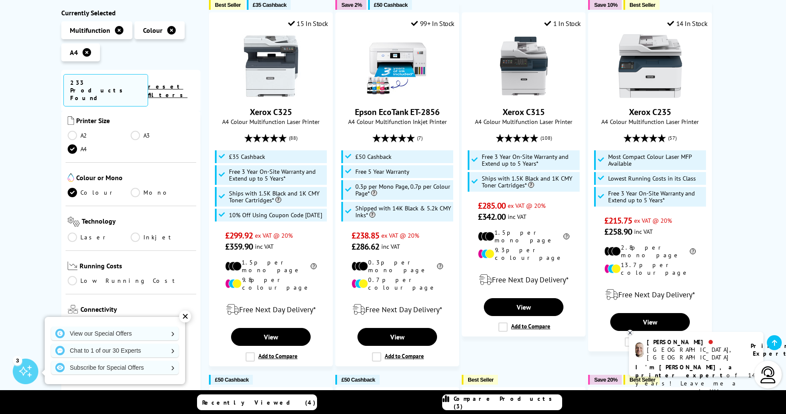
scroll to position [255, 0]
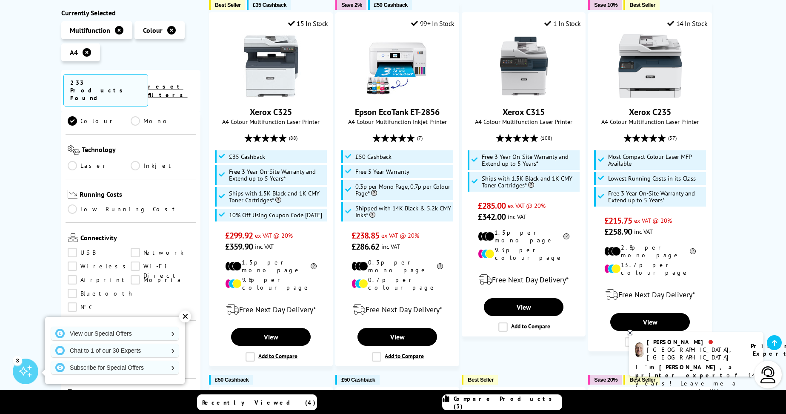
click at [134, 161] on link "Inkjet" at bounding box center [162, 165] width 63 height 9
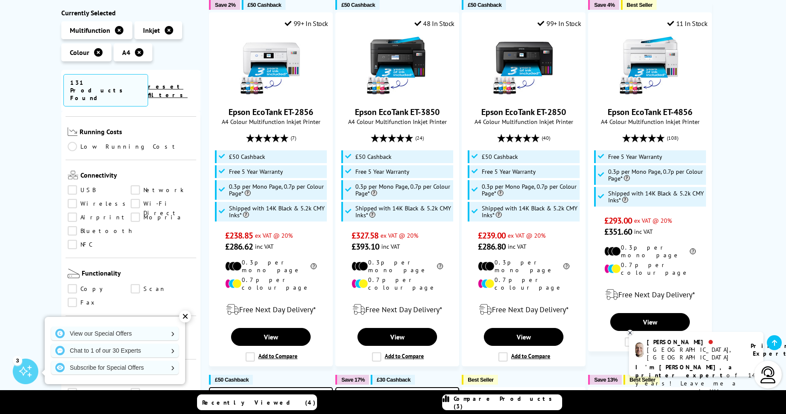
scroll to position [341, 0]
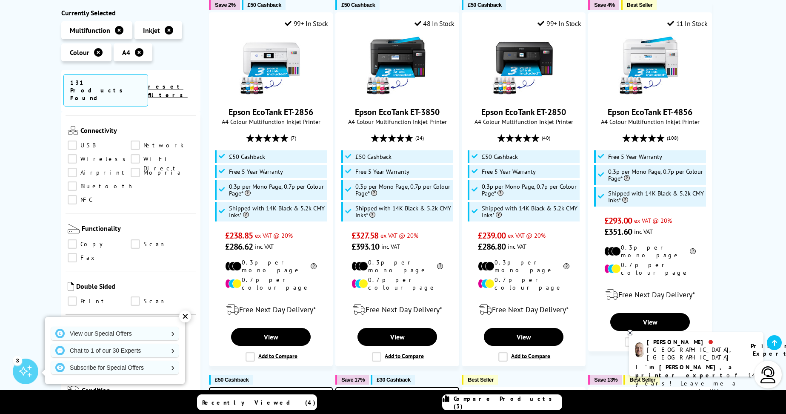
click at [71, 240] on link "Copy" at bounding box center [99, 244] width 63 height 9
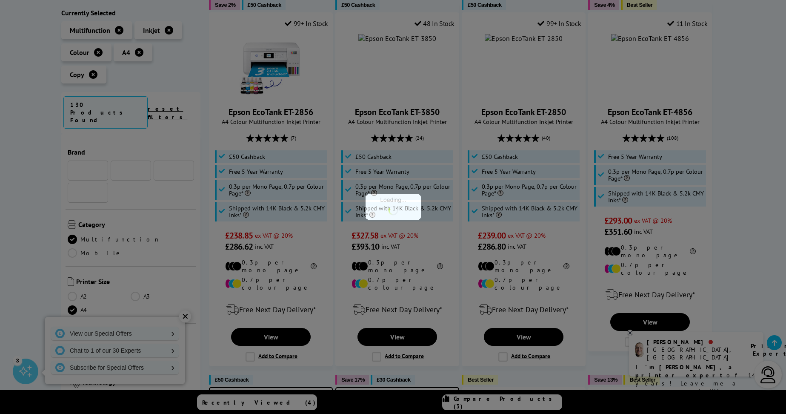
scroll to position [341, 0]
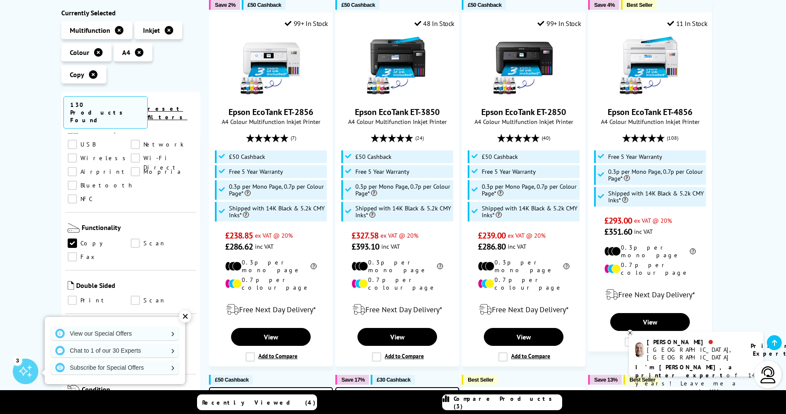
click at [133, 239] on link "Scan" at bounding box center [162, 243] width 63 height 9
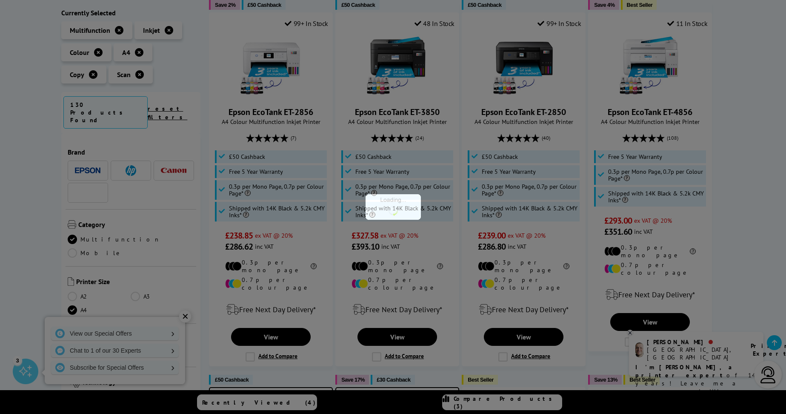
scroll to position [341, 0]
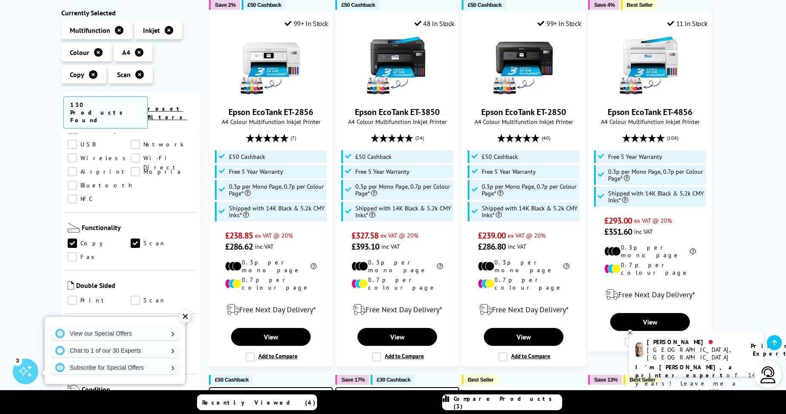
click at [72, 296] on link "Print" at bounding box center [99, 300] width 63 height 9
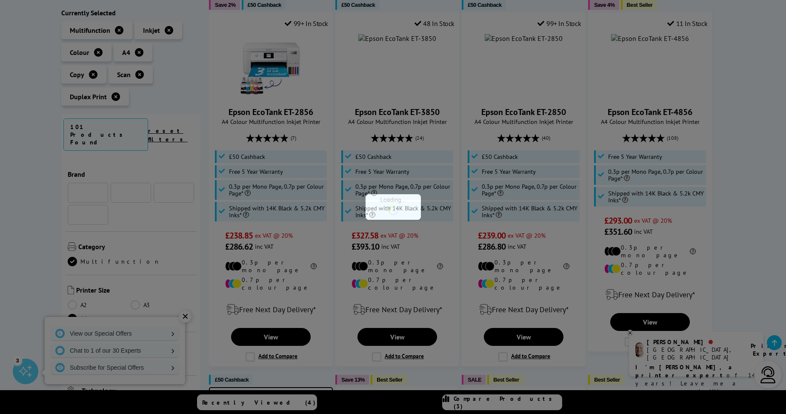
scroll to position [341, 0]
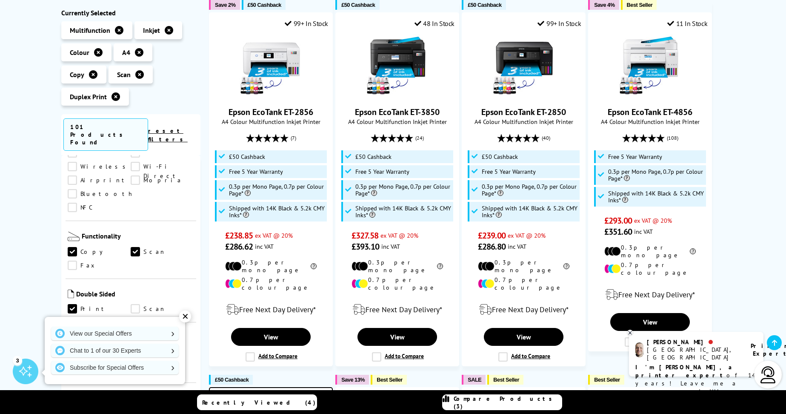
click at [134, 304] on link "Scan" at bounding box center [162, 308] width 63 height 9
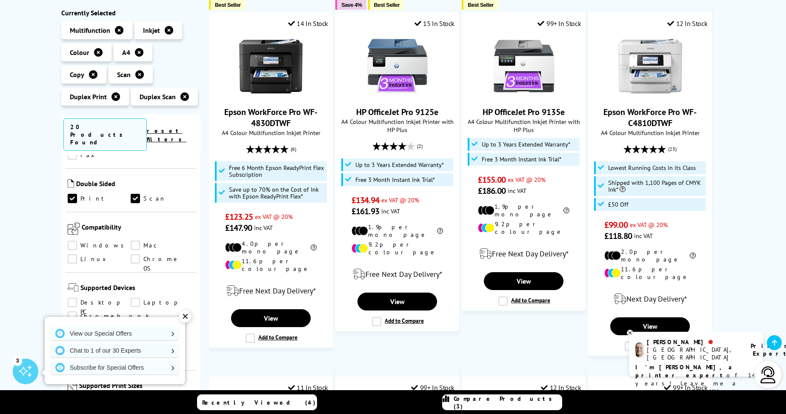
scroll to position [468, 0]
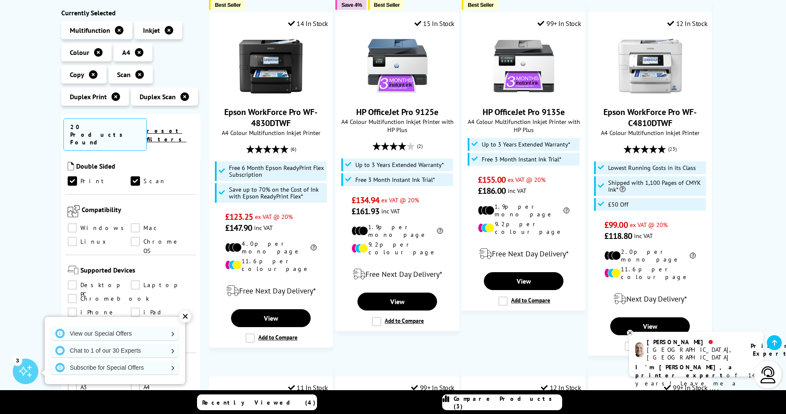
click at [73, 223] on link "Windows" at bounding box center [99, 227] width 63 height 9
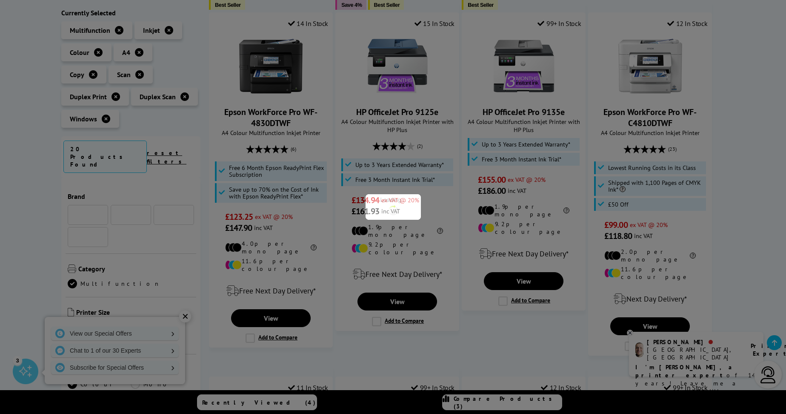
scroll to position [468, 0]
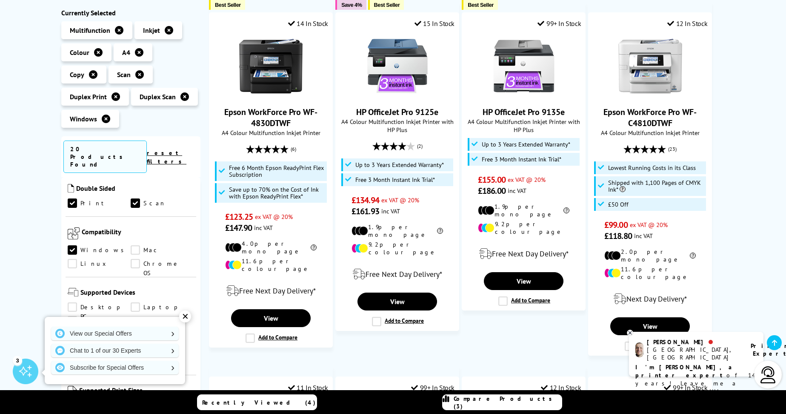
click at [135, 246] on link "Mac" at bounding box center [162, 250] width 63 height 9
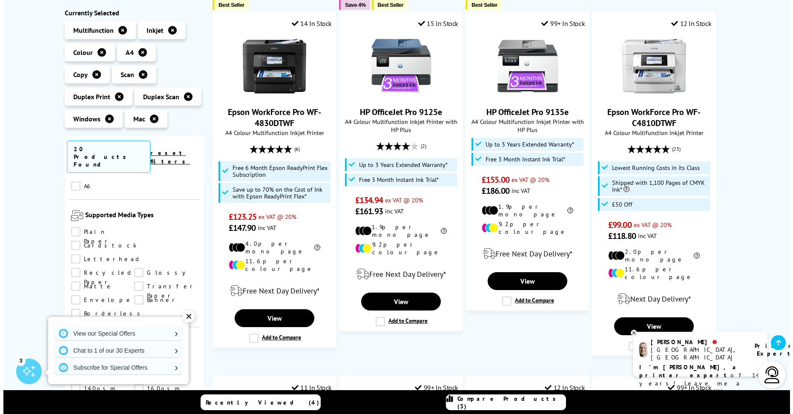
scroll to position [255, 0]
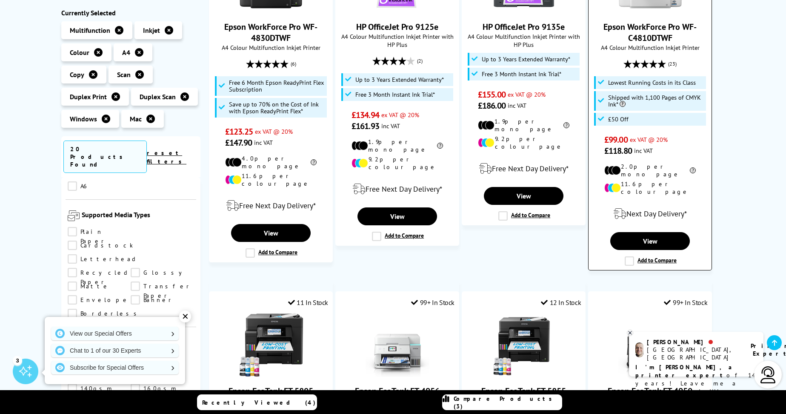
click at [632, 256] on label "Add to Compare" at bounding box center [651, 260] width 52 height 9
click at [0, 0] on input "Add to Compare" at bounding box center [0, 0] width 0 height 0
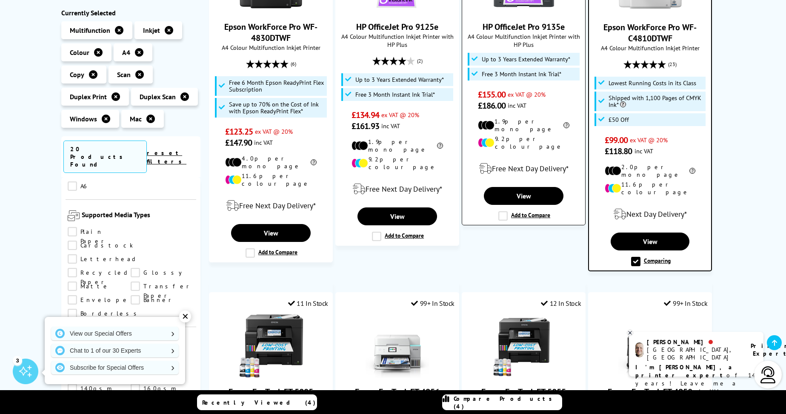
click at [251, 248] on label "Add to Compare" at bounding box center [272, 252] width 52 height 9
click at [0, 0] on input "Add to Compare" at bounding box center [0, 0] width 0 height 0
click at [506, 401] on span "Compare Products (4)" at bounding box center [508, 402] width 108 height 15
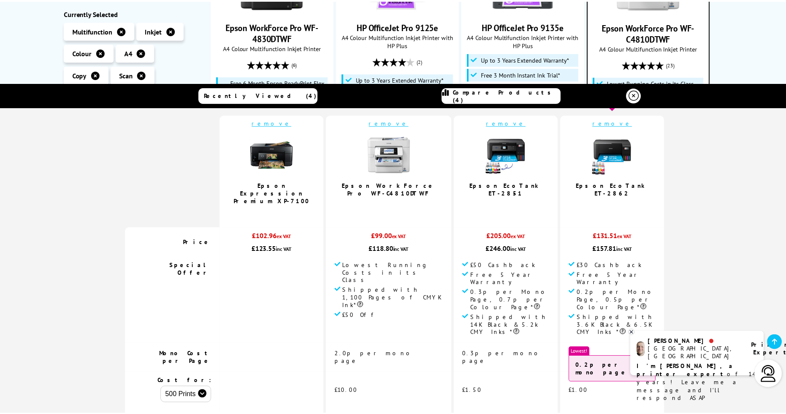
scroll to position [0, 0]
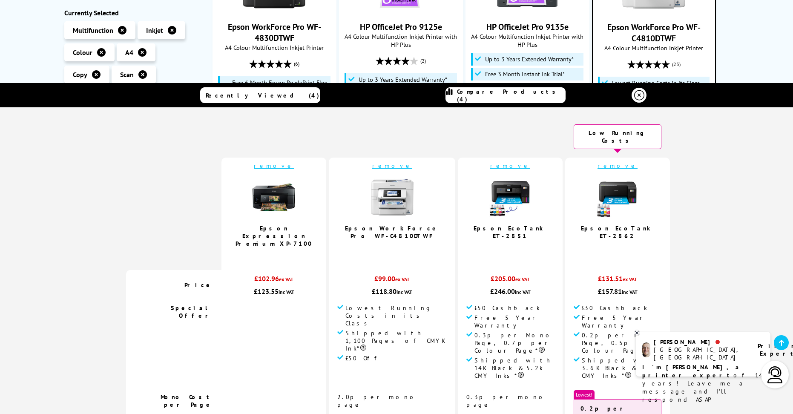
click at [294, 162] on link "remove" at bounding box center [274, 166] width 40 height 8
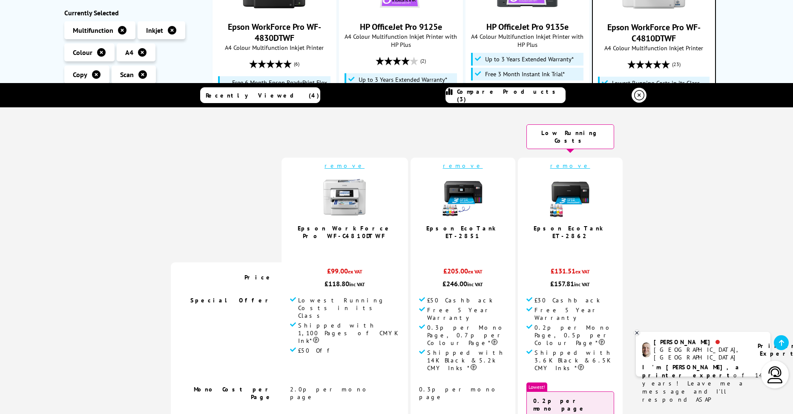
click at [635, 96] on icon at bounding box center [639, 95] width 10 height 10
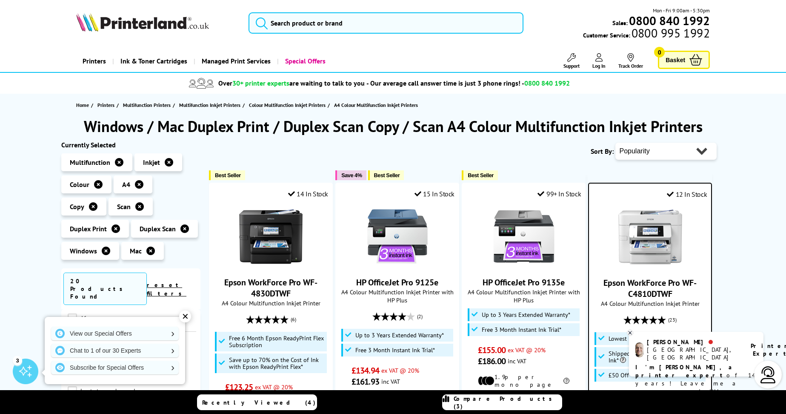
click at [703, 152] on select "Popularity Rating Price - Low to High Price - High to Low Running Costs - Low t…" at bounding box center [666, 151] width 101 height 17
select select "Price Ascending"
click at [616, 143] on select "Popularity Rating Price - Low to High Price - High to Low Running Costs - Low t…" at bounding box center [666, 151] width 101 height 17
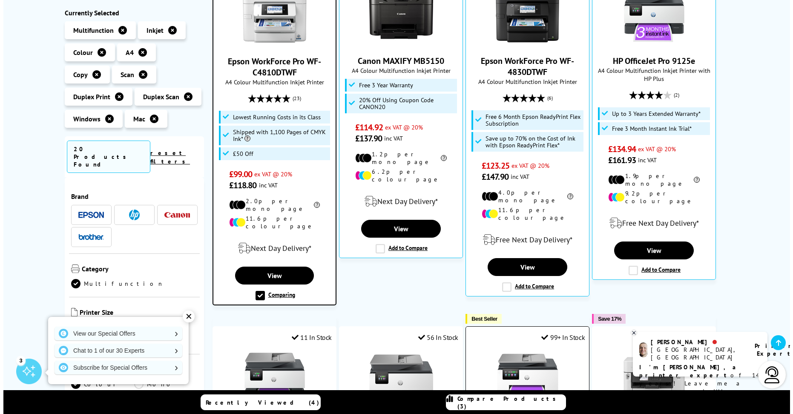
scroll to position [213, 0]
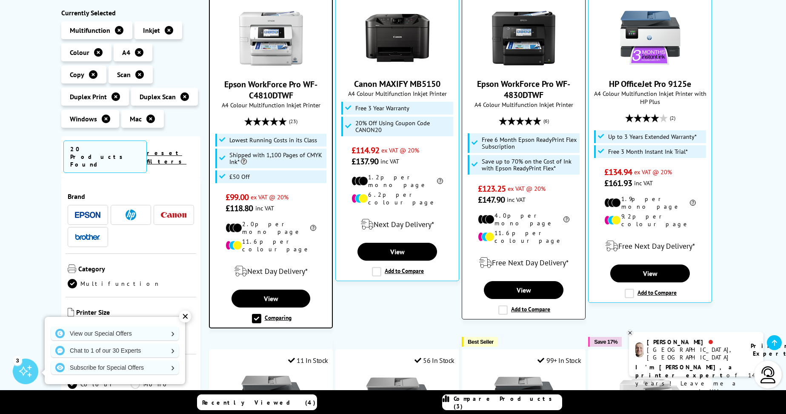
click at [504, 305] on label "Add to Compare" at bounding box center [524, 309] width 52 height 9
click at [0, 0] on input "Add to Compare" at bounding box center [0, 0] width 0 height 0
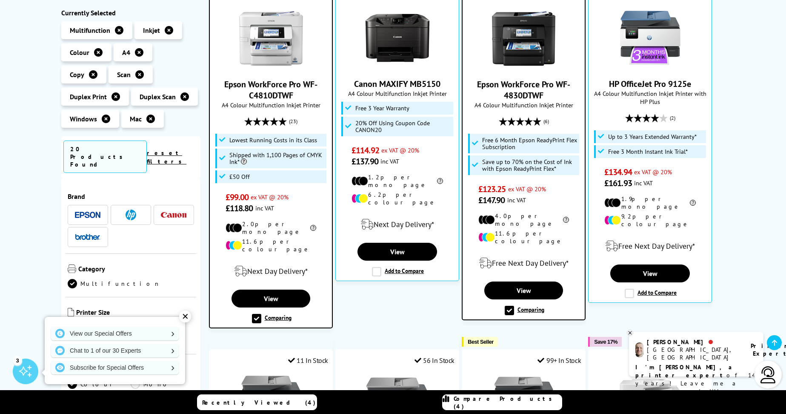
click at [505, 401] on span "Compare Products (4)" at bounding box center [508, 402] width 108 height 15
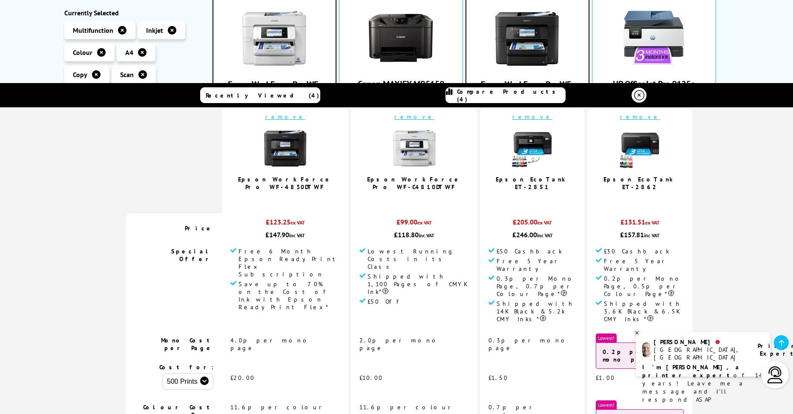
scroll to position [0, 0]
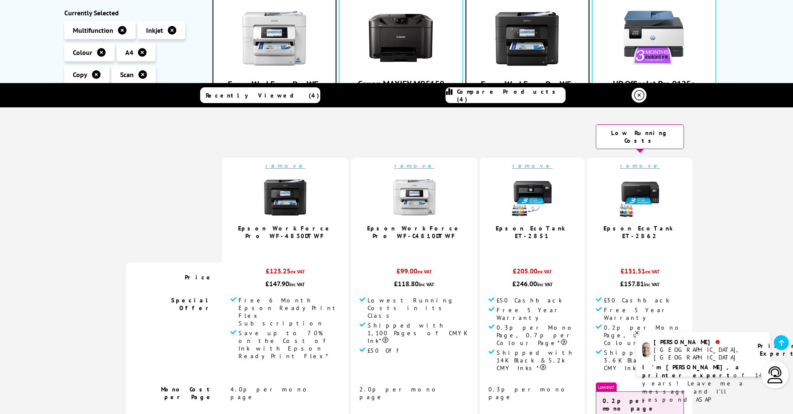
click at [511, 187] on img at bounding box center [532, 197] width 43 height 43
